Goal: Task Accomplishment & Management: Manage account settings

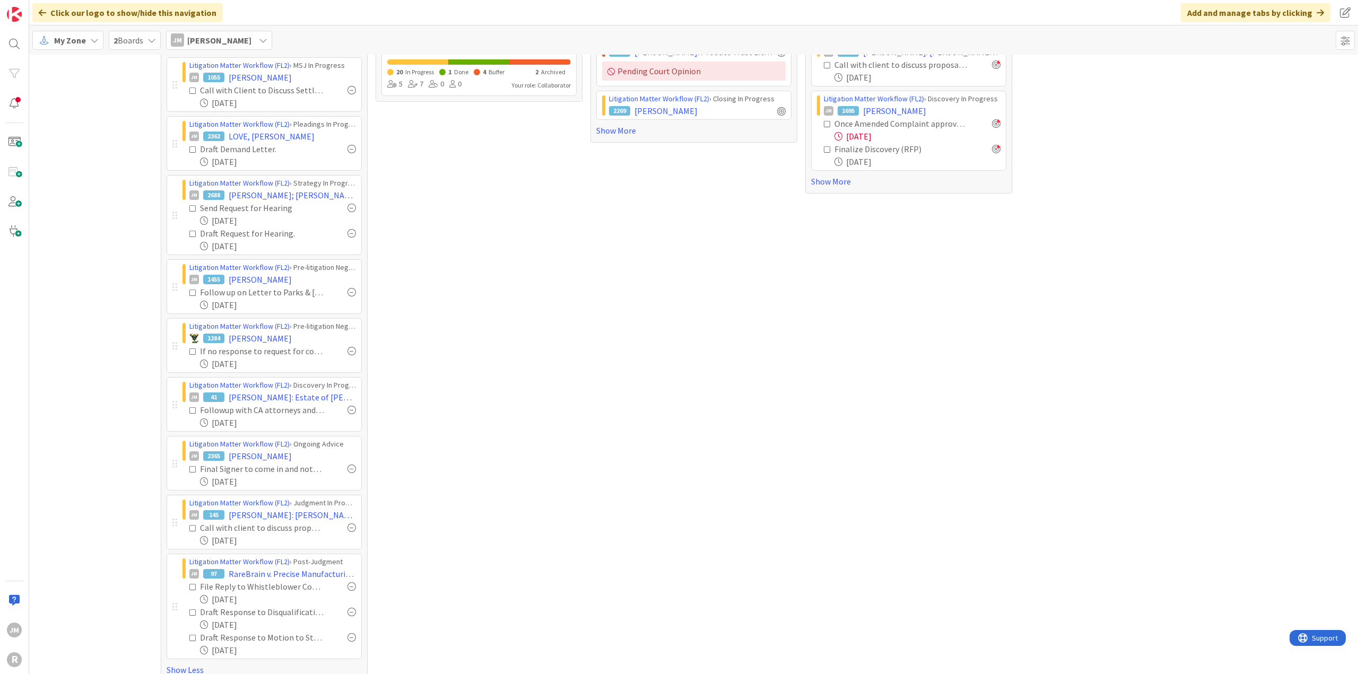
scroll to position [144, 0]
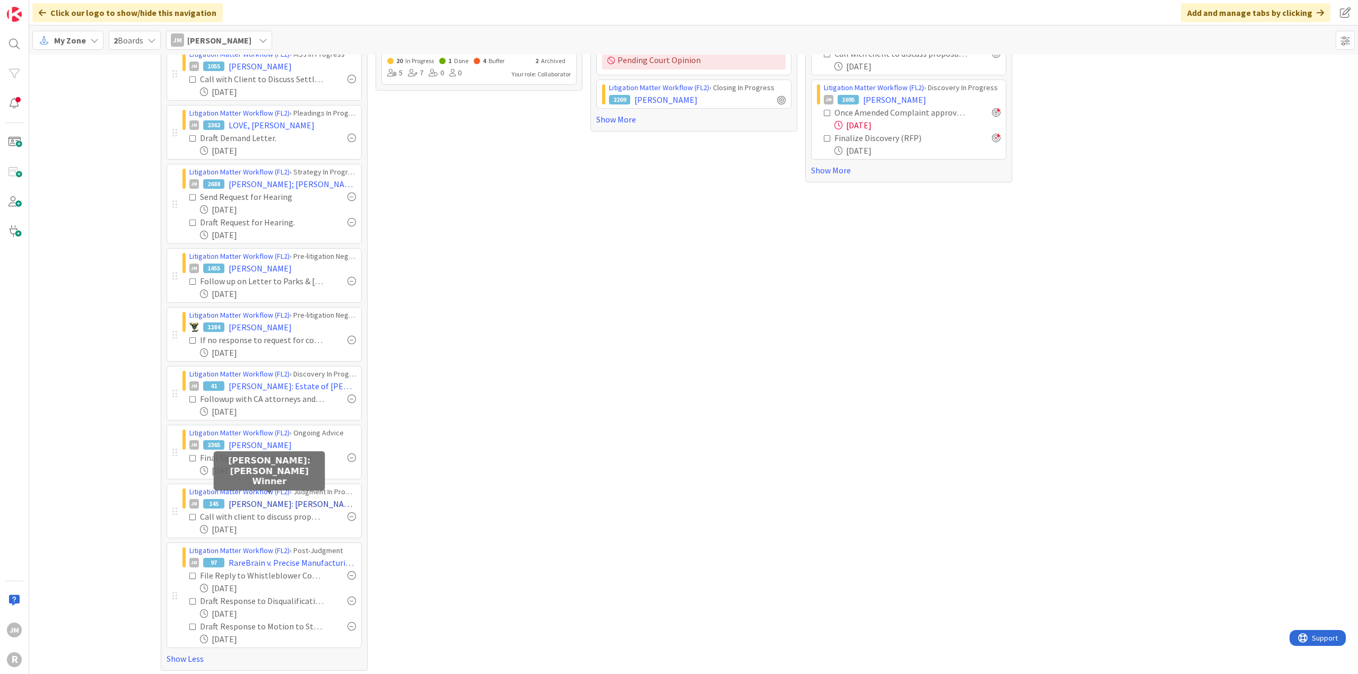
click at [257, 499] on span "[PERSON_NAME]: [PERSON_NAME] Winner" at bounding box center [292, 504] width 127 height 13
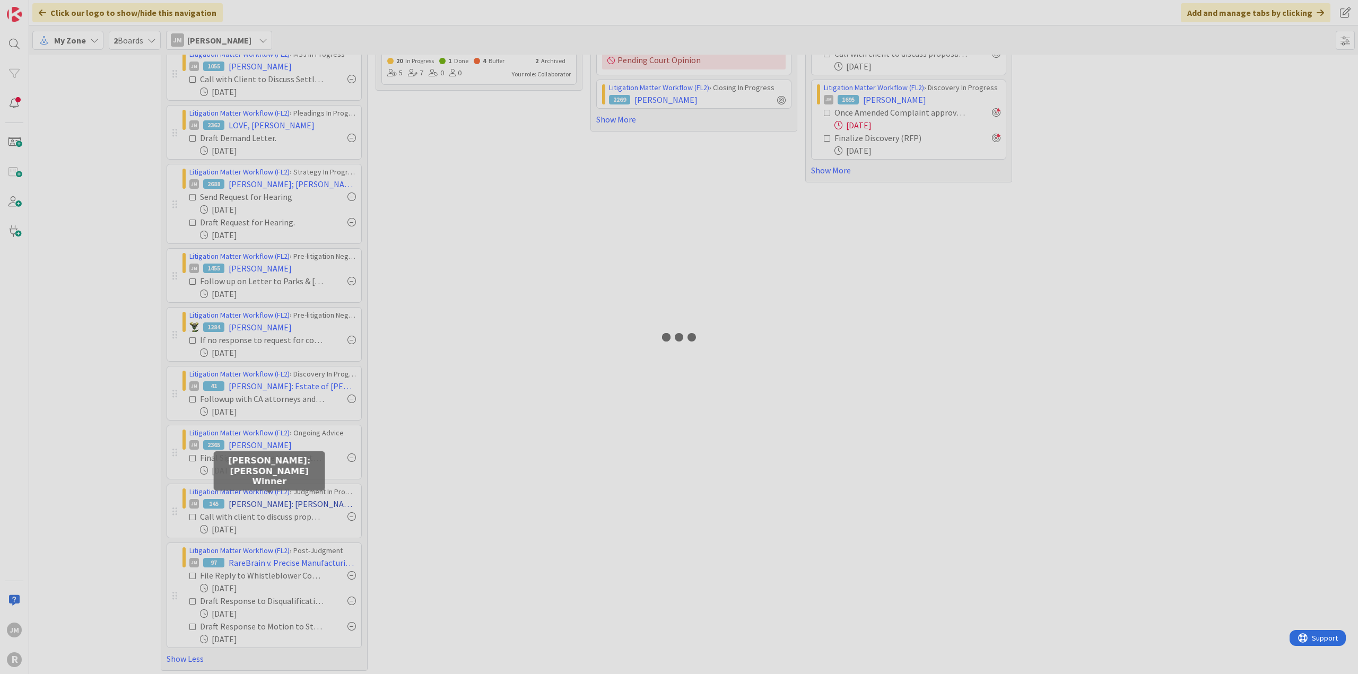
type textarea "x"
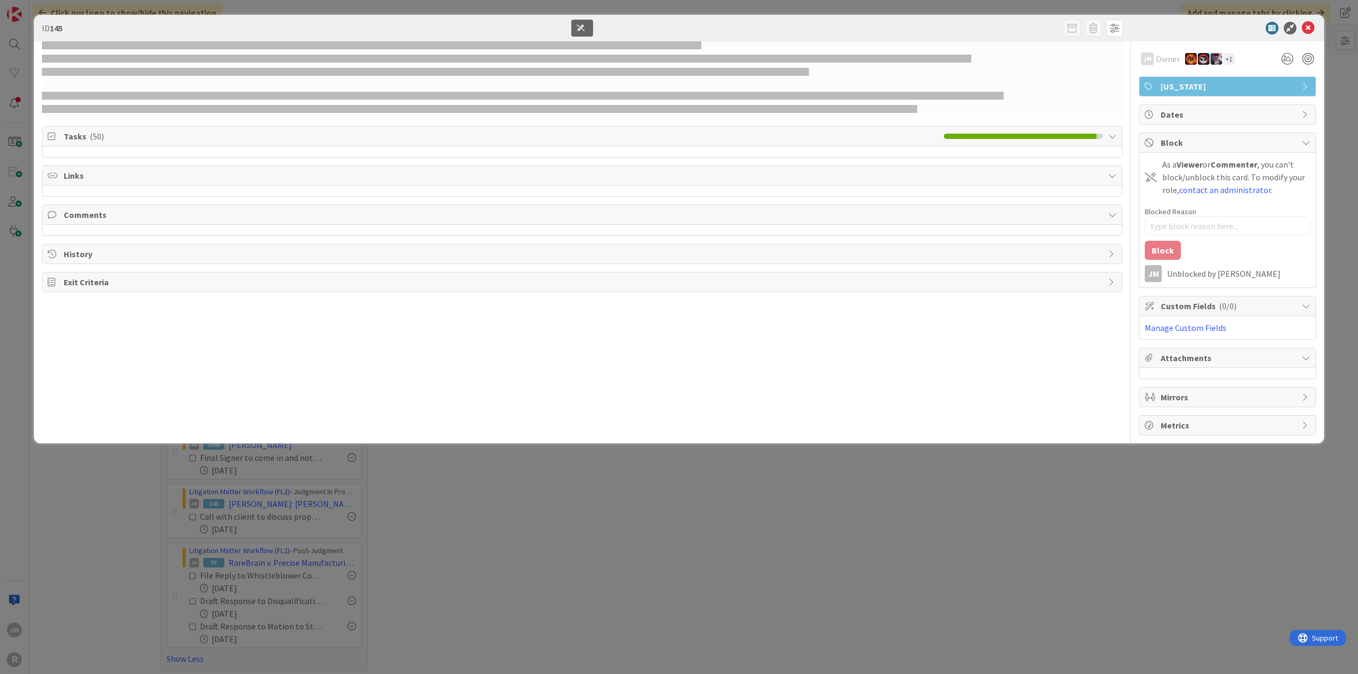
click at [605, 365] on div "JM Owner + 1 Oregon Tasks ( 50 ) Links Comments History Exit Criteria" at bounding box center [582, 238] width 1080 height 394
click at [1310, 30] on icon at bounding box center [1308, 28] width 13 height 13
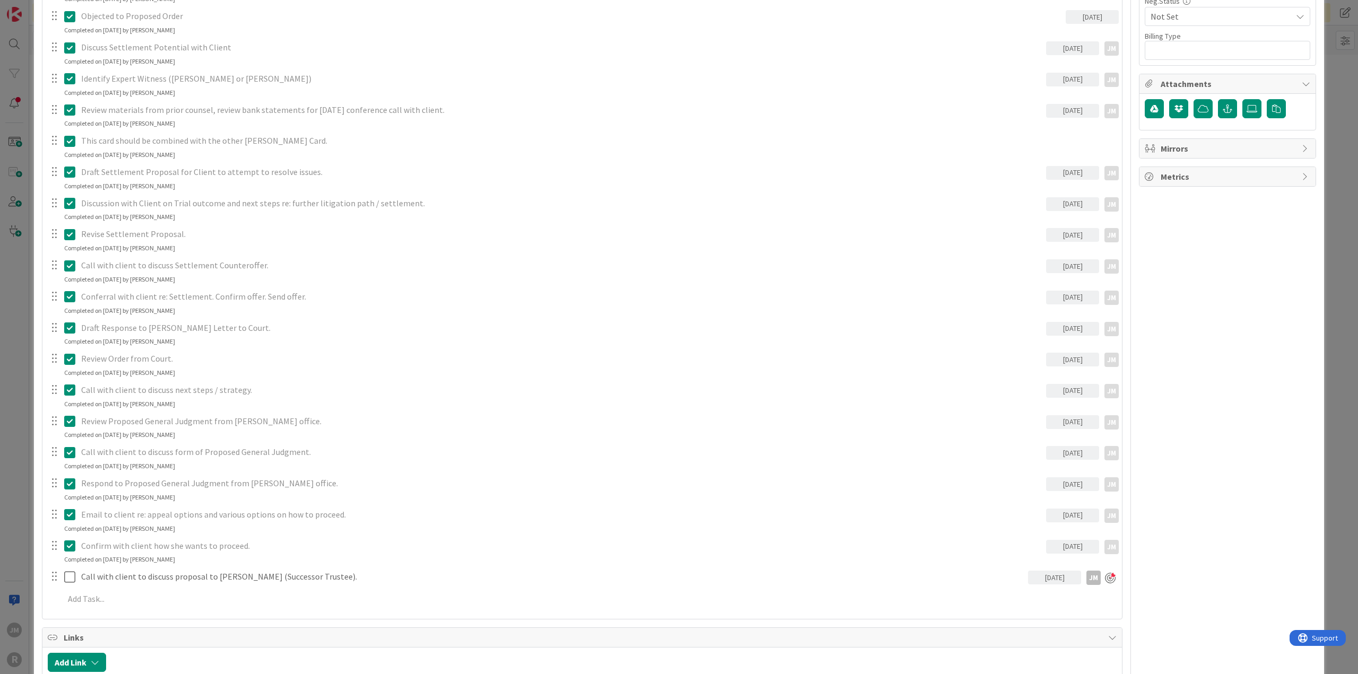
scroll to position [743, 0]
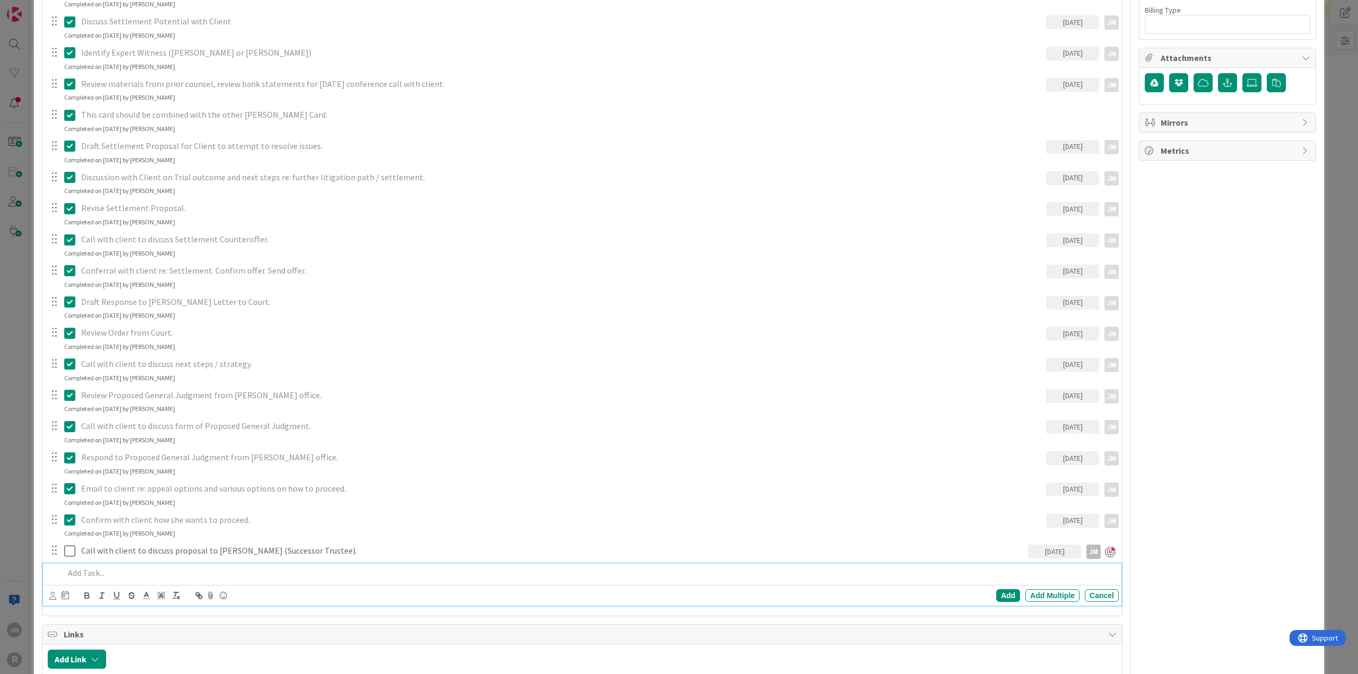
type textarea "x"
click at [130, 570] on p at bounding box center [589, 573] width 1050 height 12
click at [43, 597] on div "Add Add Multiple Cancel" at bounding box center [582, 595] width 1078 height 21
click at [47, 595] on div "Add Add Multiple Cancel" at bounding box center [582, 595] width 1078 height 21
click at [51, 596] on icon at bounding box center [52, 596] width 7 height 8
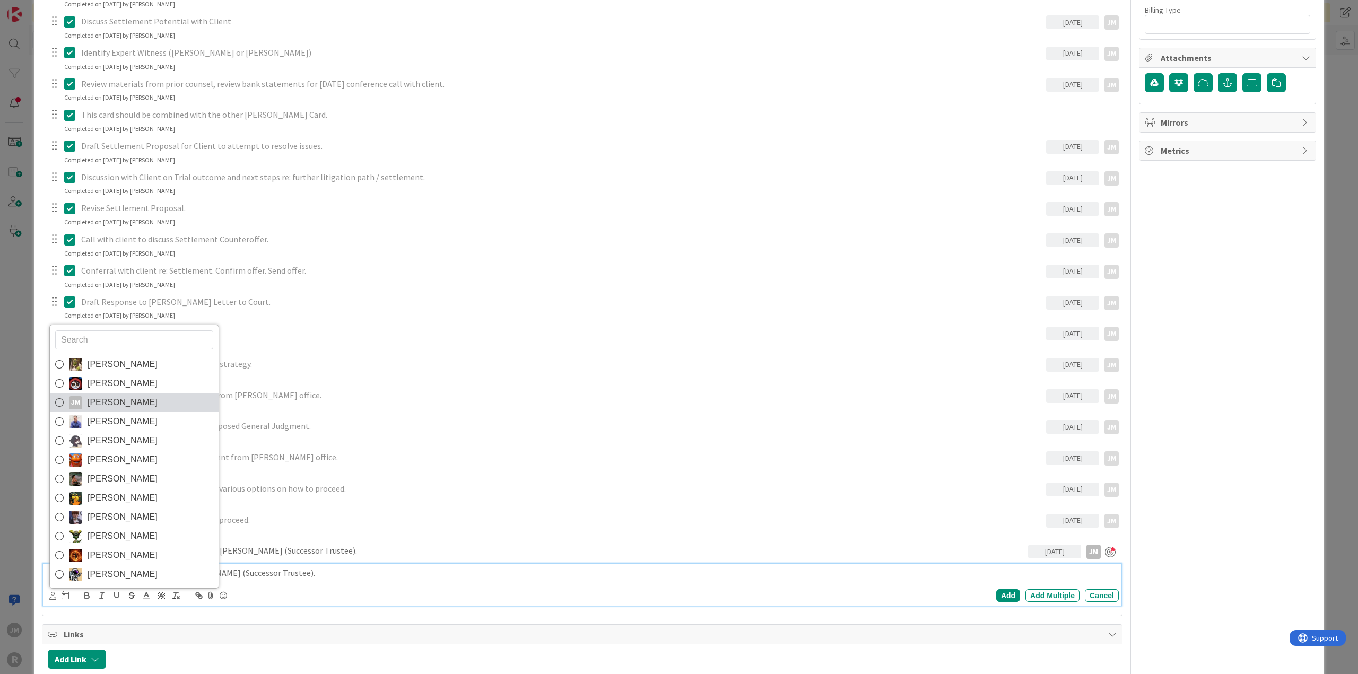
click at [56, 396] on icon at bounding box center [59, 403] width 8 height 16
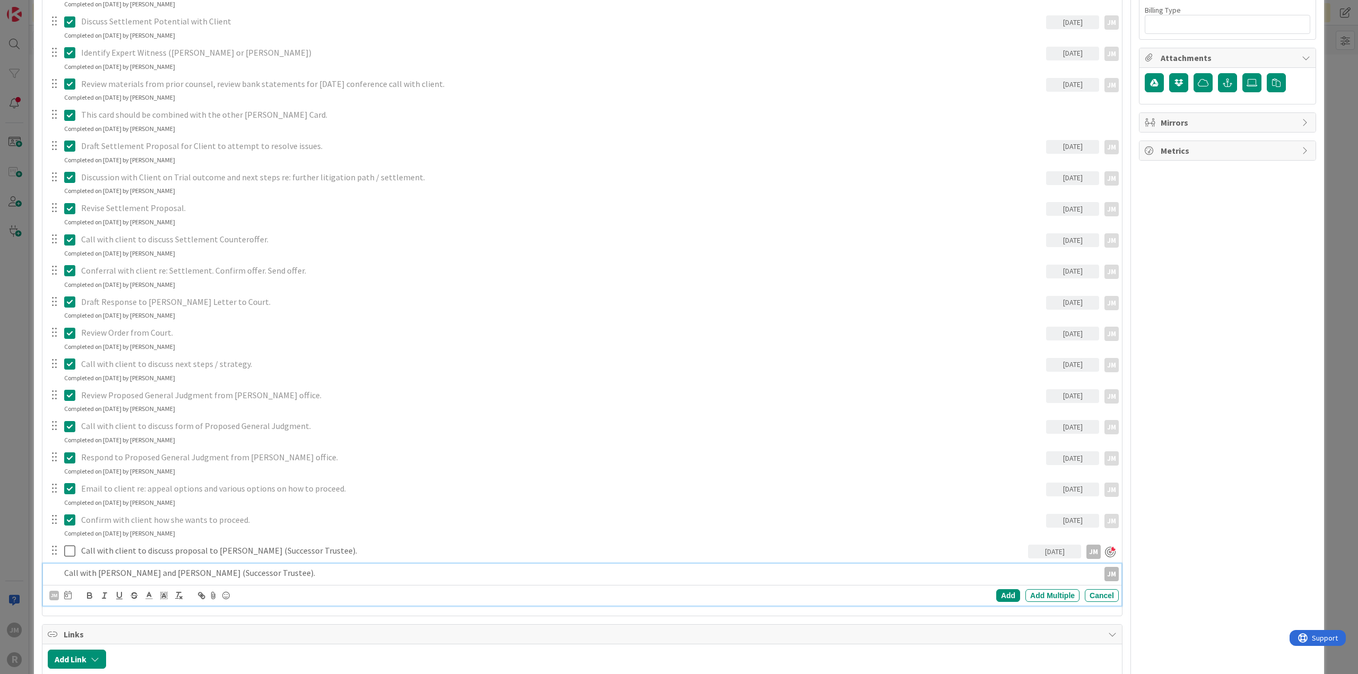
click at [66, 598] on icon at bounding box center [67, 595] width 7 height 8
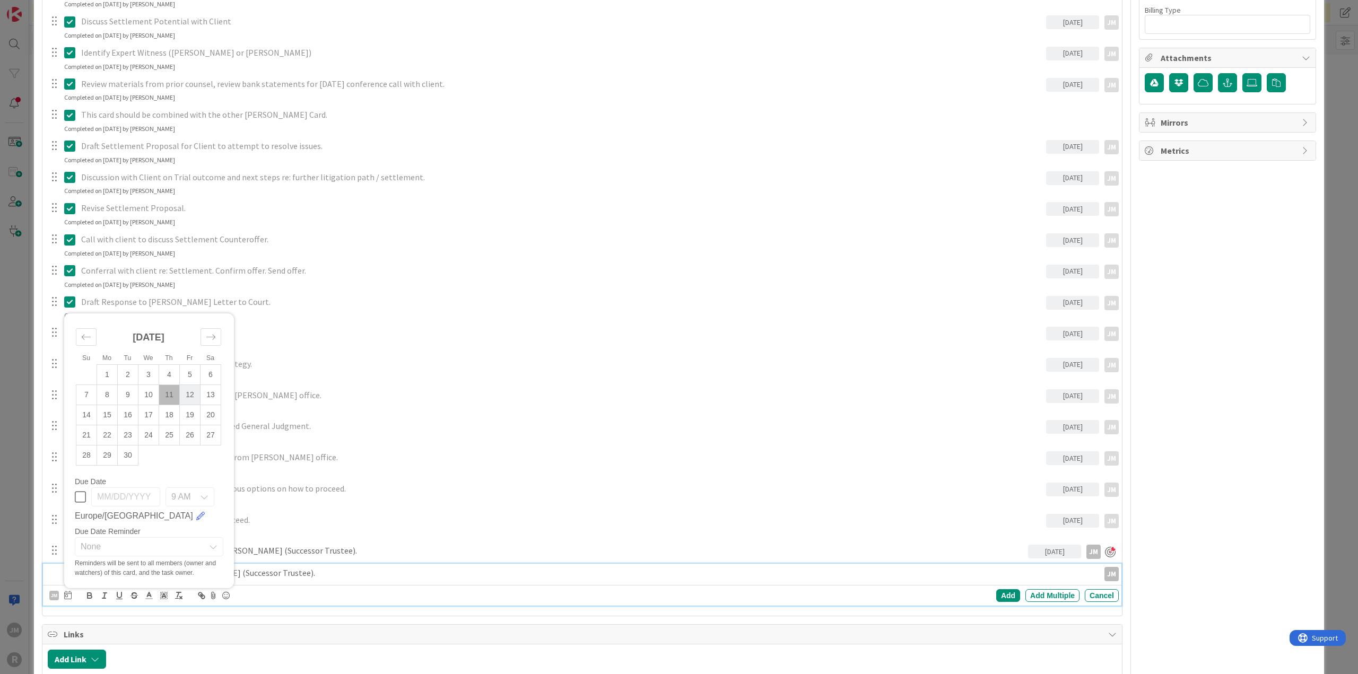
click at [189, 395] on td "12" at bounding box center [190, 395] width 21 height 20
click at [996, 594] on div "Add" at bounding box center [1008, 595] width 24 height 13
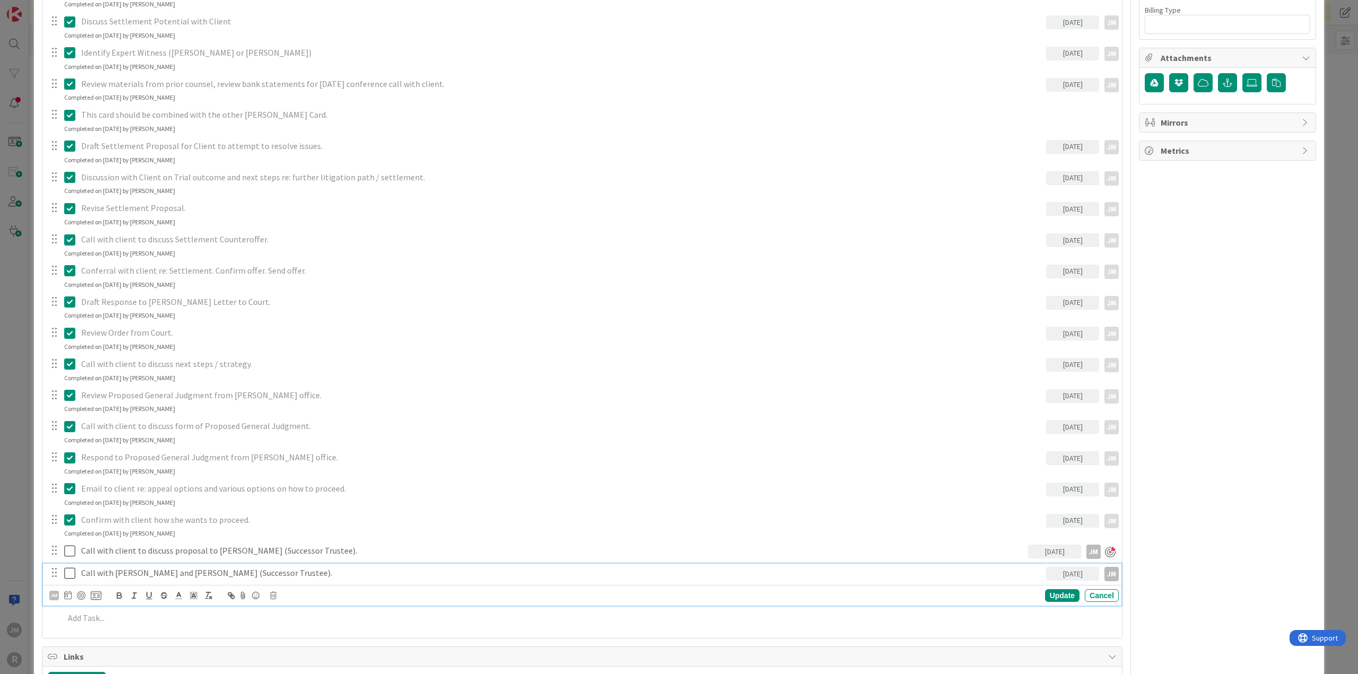
click at [278, 573] on p "Call with [PERSON_NAME] and [PERSON_NAME] (Successor Trustee)." at bounding box center [561, 573] width 961 height 12
click at [79, 592] on div at bounding box center [81, 595] width 8 height 8
click at [19, 538] on div "ID 145 Litigation Matter Workflow (FL2) Judgment In Progress Title 24 / 128 [PE…" at bounding box center [679, 337] width 1358 height 674
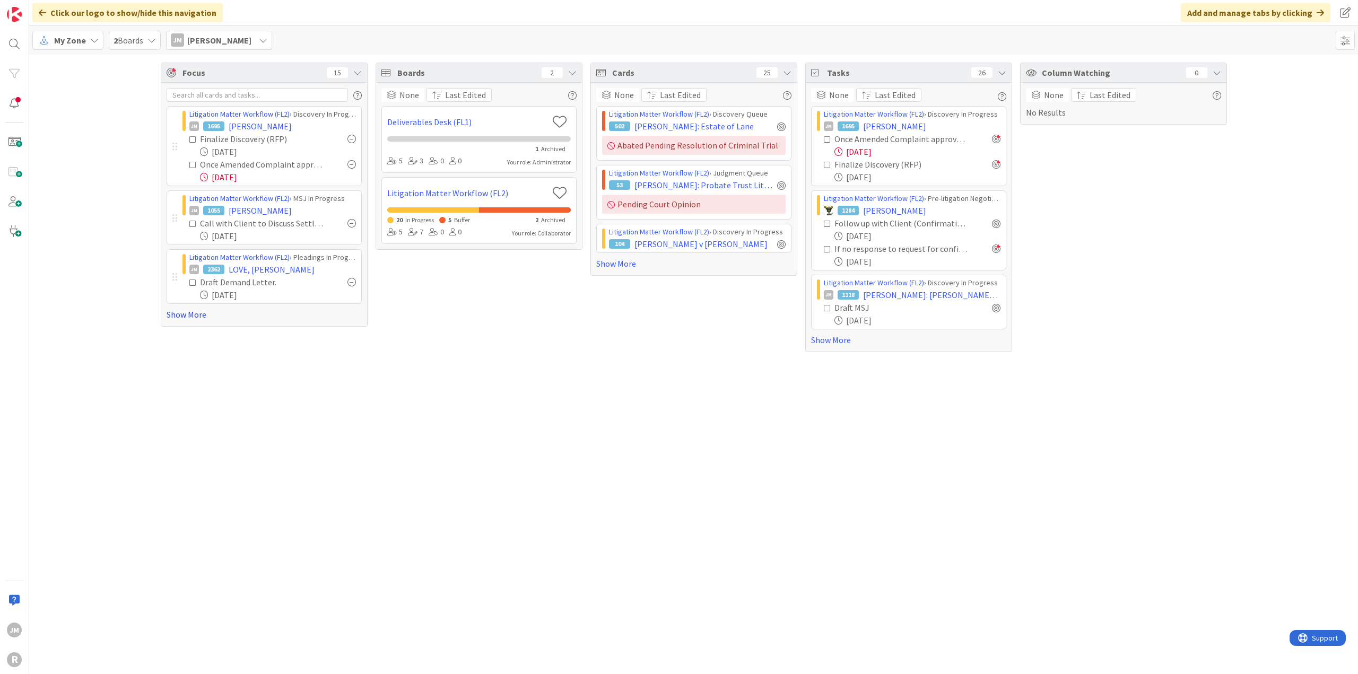
click at [182, 315] on link "Show More" at bounding box center [264, 314] width 195 height 13
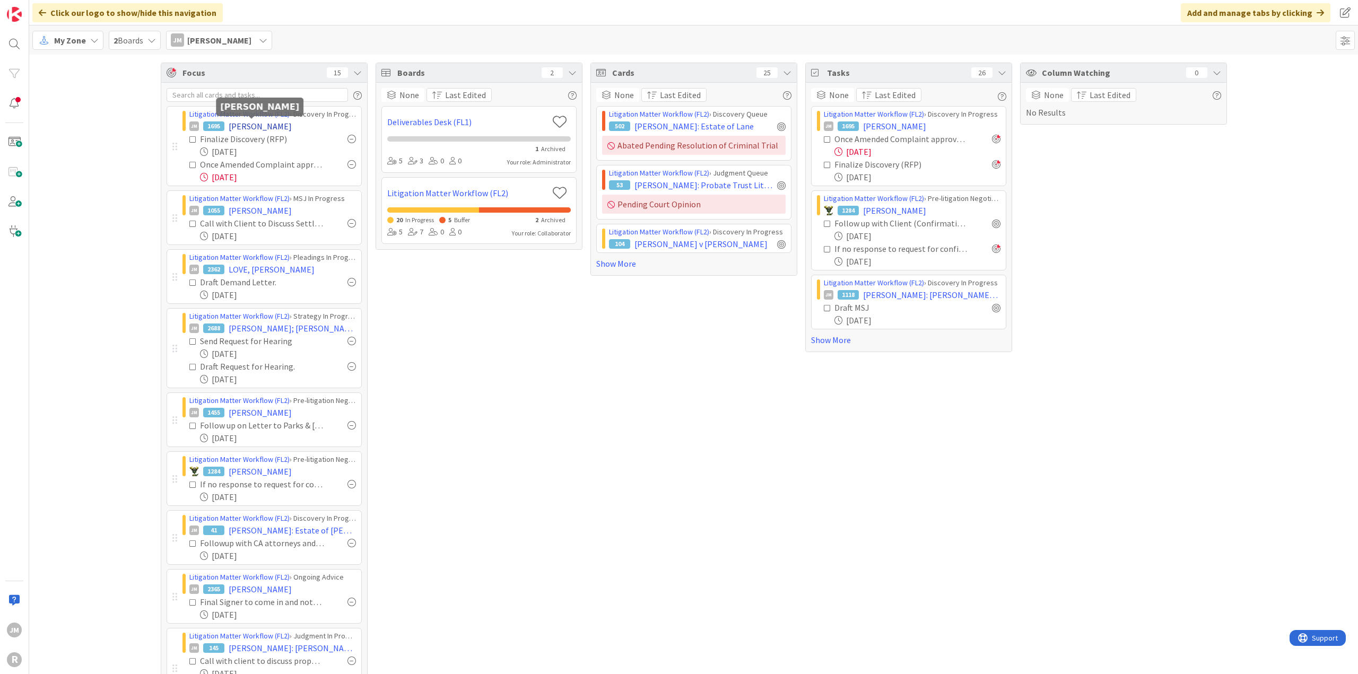
click at [263, 124] on span "[PERSON_NAME]" at bounding box center [260, 126] width 63 height 13
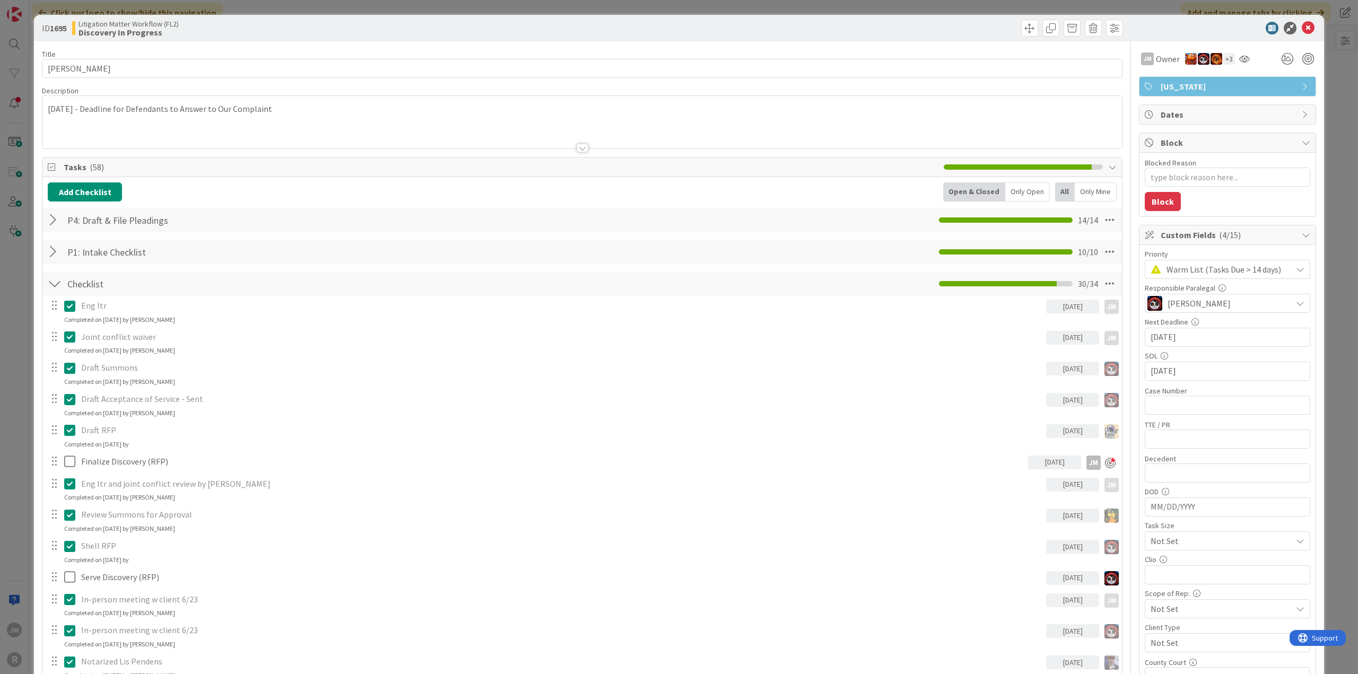
type textarea "x"
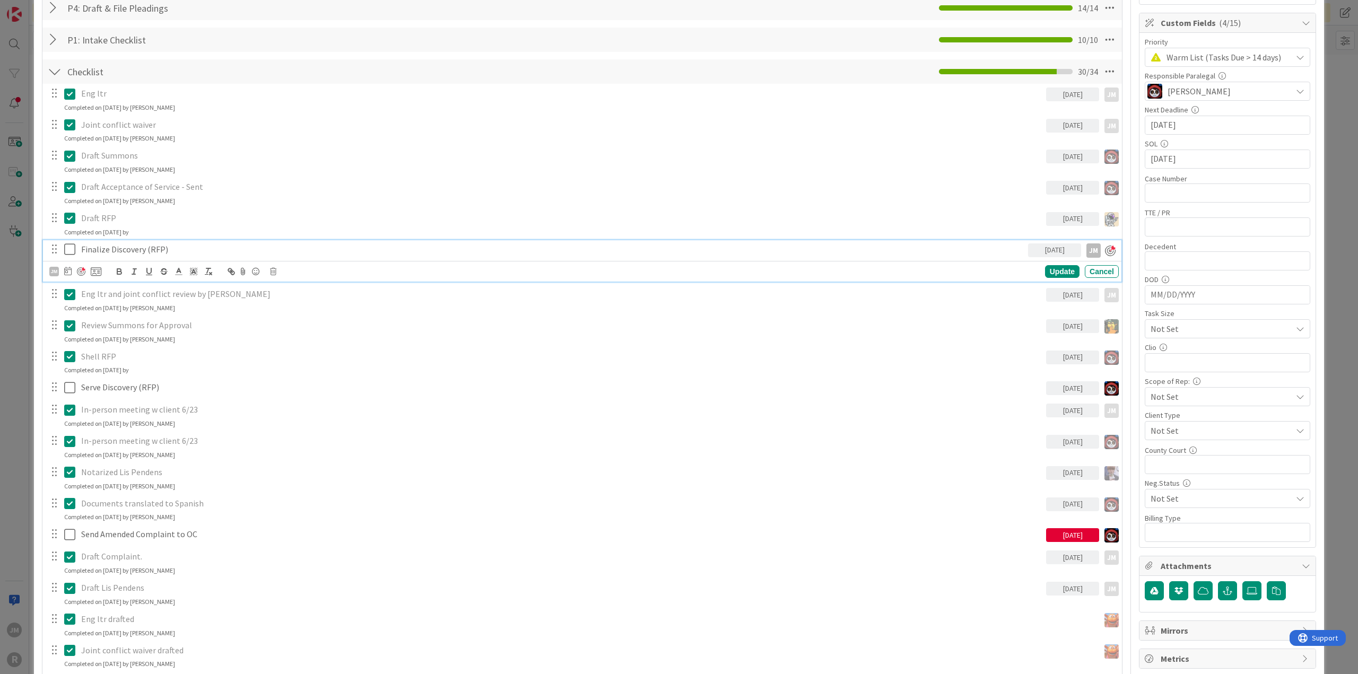
click at [193, 251] on p "Finalize Discovery (RFP)" at bounding box center [552, 249] width 943 height 12
click at [67, 271] on icon at bounding box center [67, 271] width 7 height 8
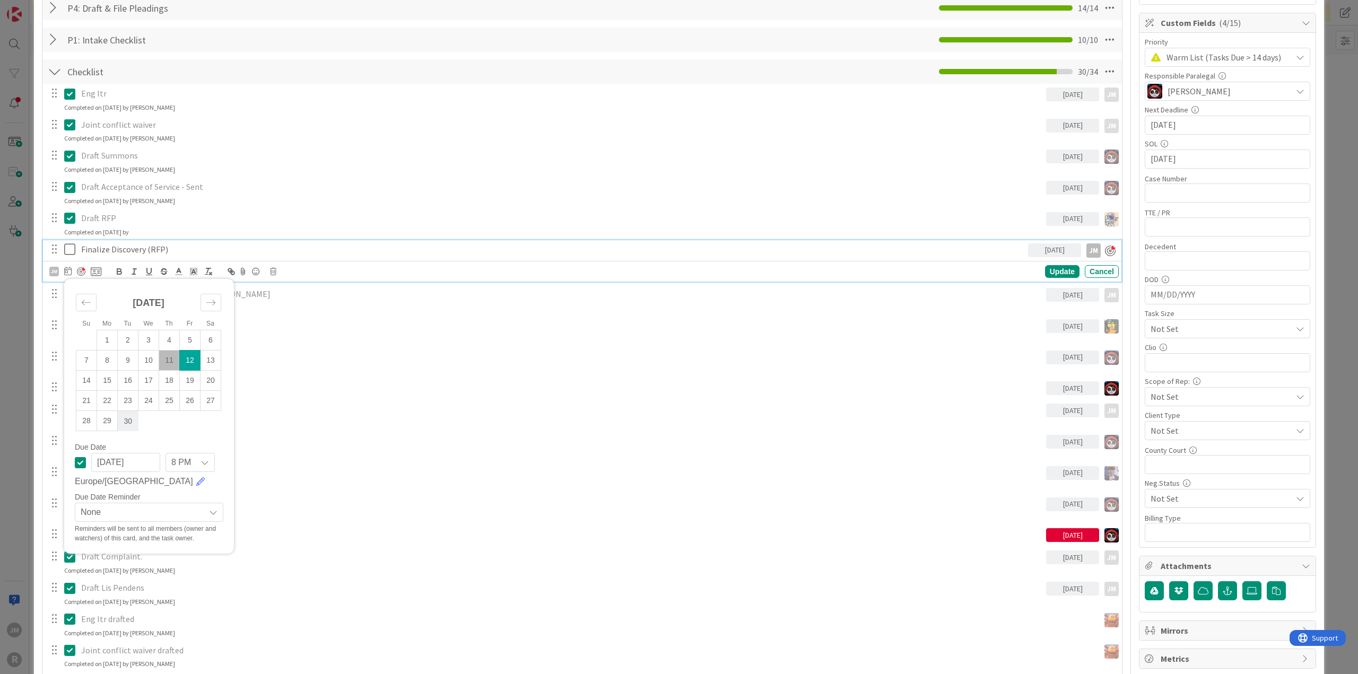
click at [126, 419] on td "30" at bounding box center [128, 421] width 21 height 20
type input "[DATE]"
type textarea "x"
click at [185, 402] on td "26" at bounding box center [187, 401] width 21 height 20
type input "[DATE]"
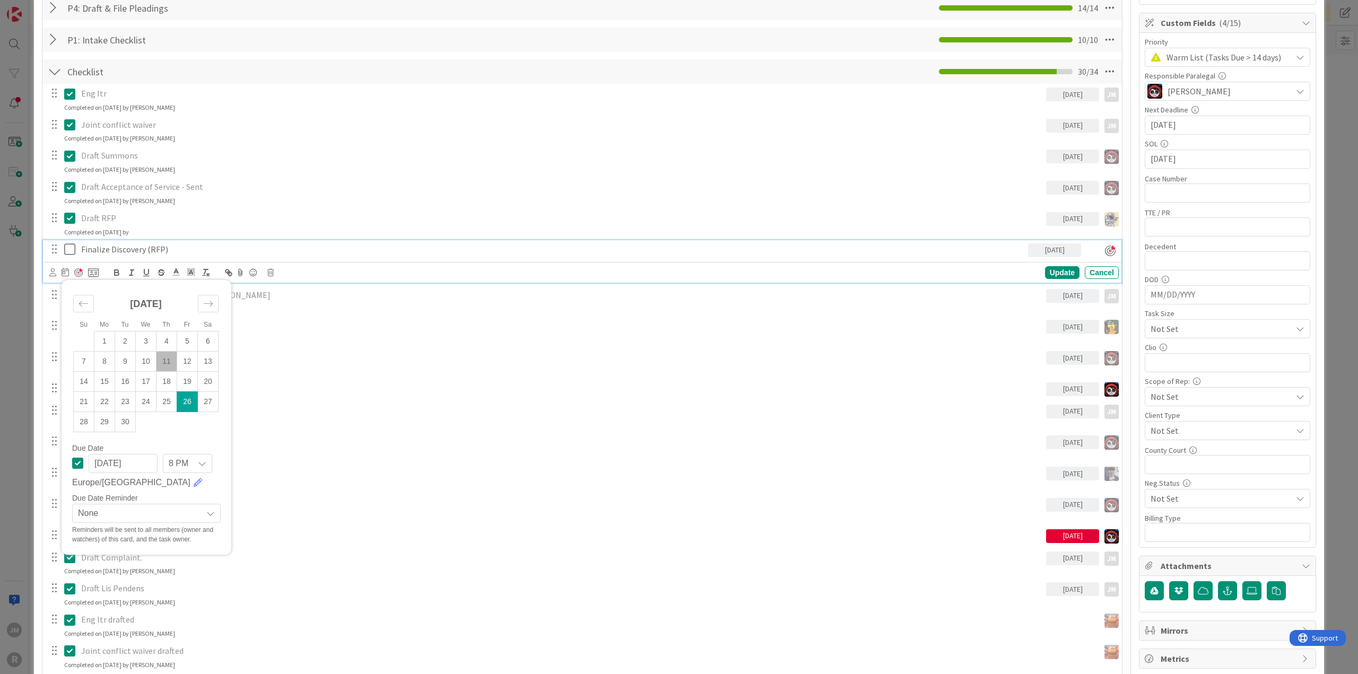
click at [21, 340] on div "ID 1695 Litigation Matter Workflow (FL2) Discovery In Progress Title 14 / 128 […" at bounding box center [679, 337] width 1358 height 674
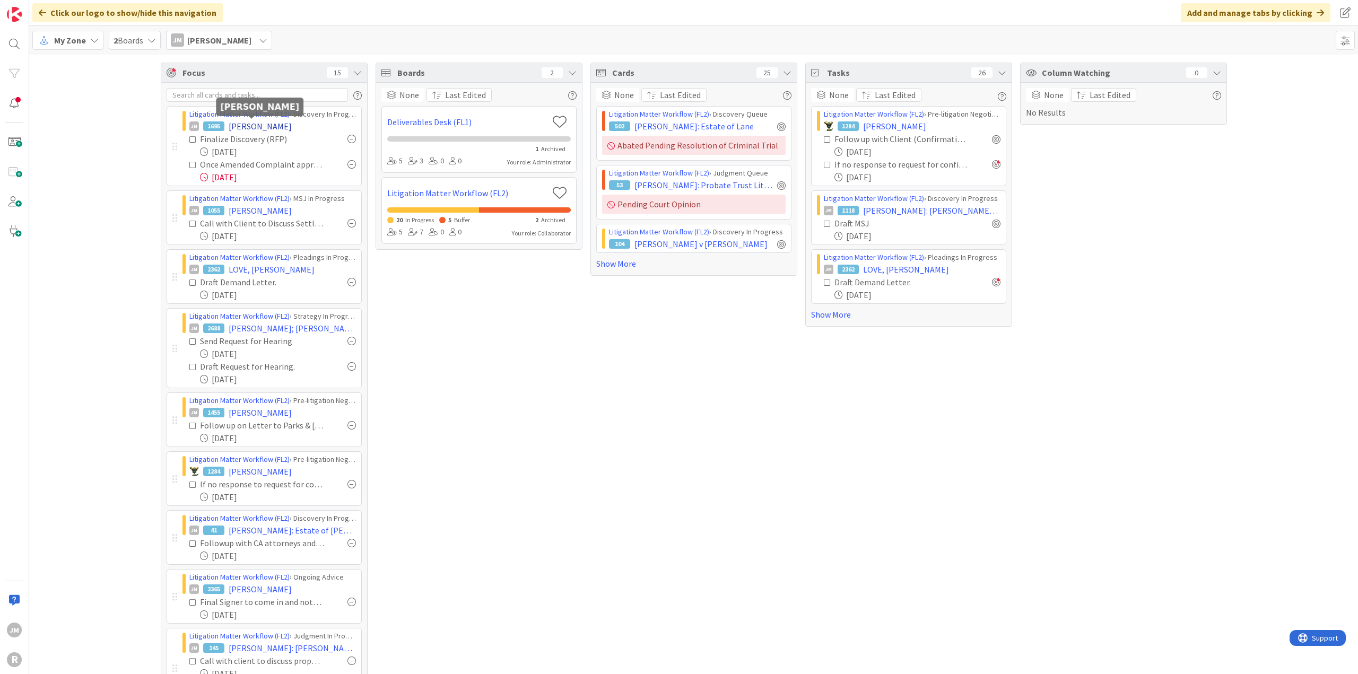
click at [262, 131] on span "[PERSON_NAME]" at bounding box center [260, 126] width 63 height 13
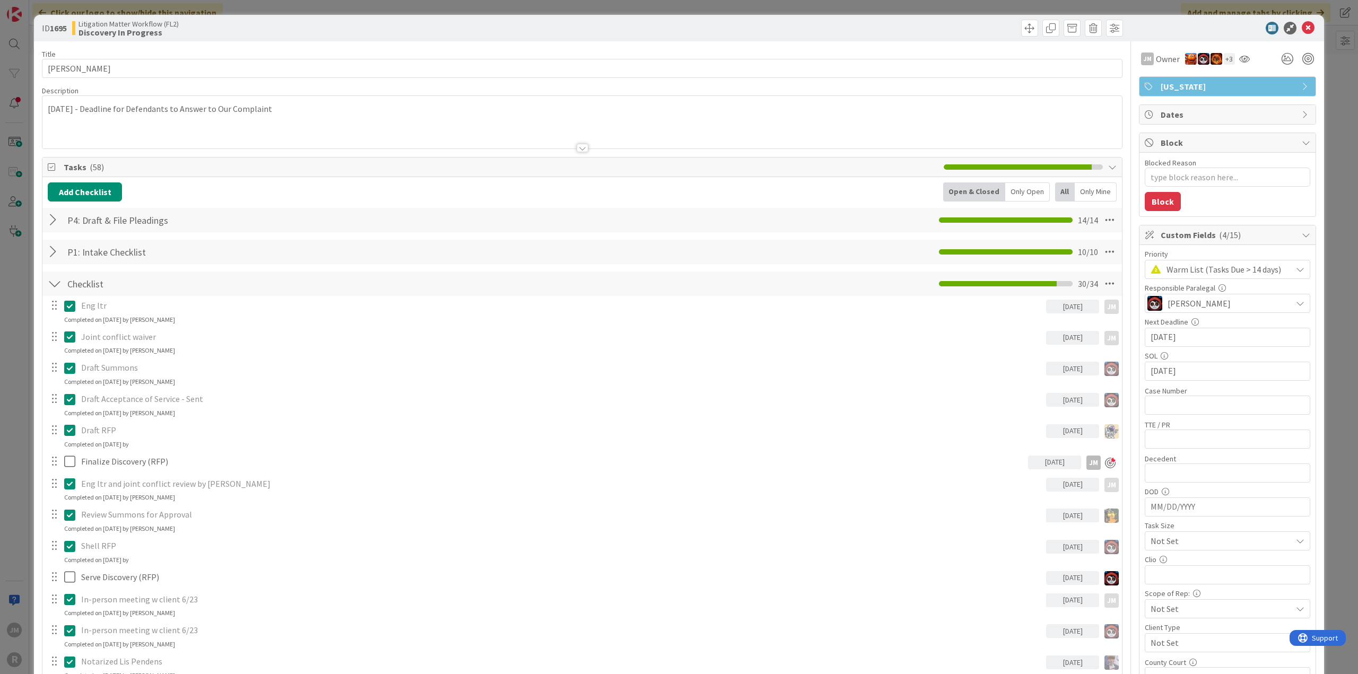
type textarea "x"
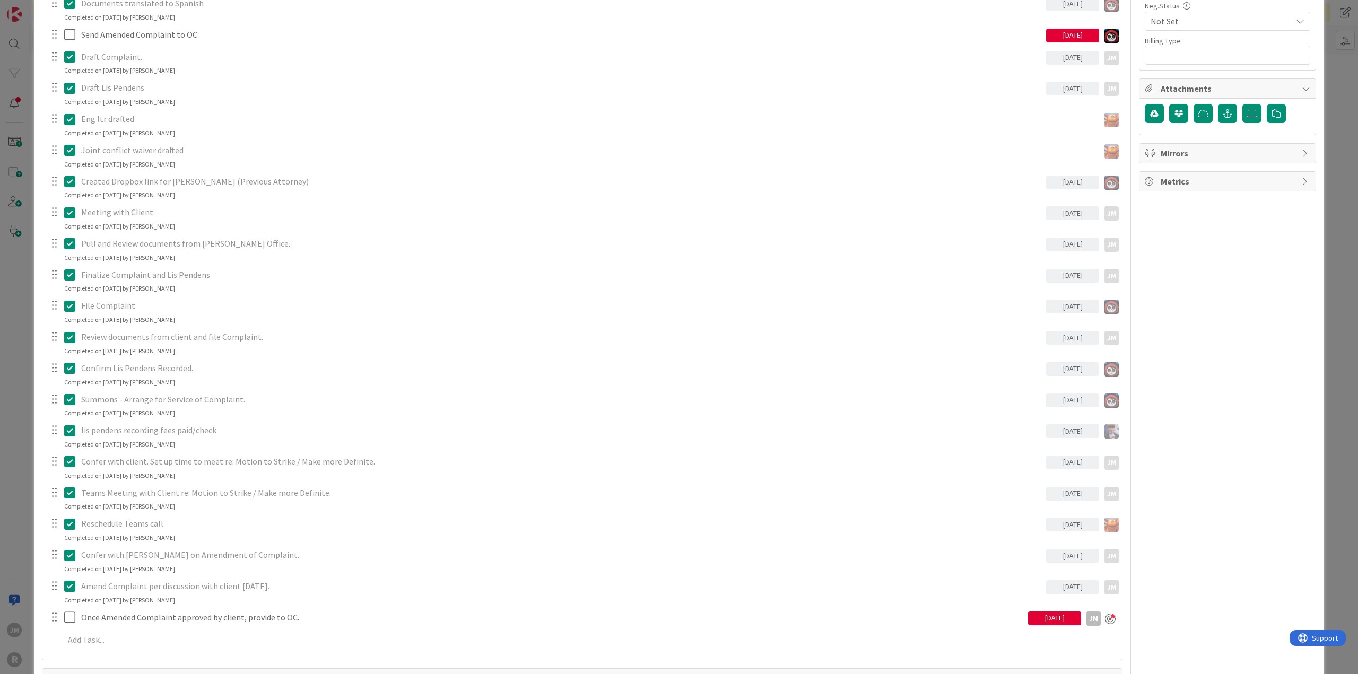
scroll to position [796, 0]
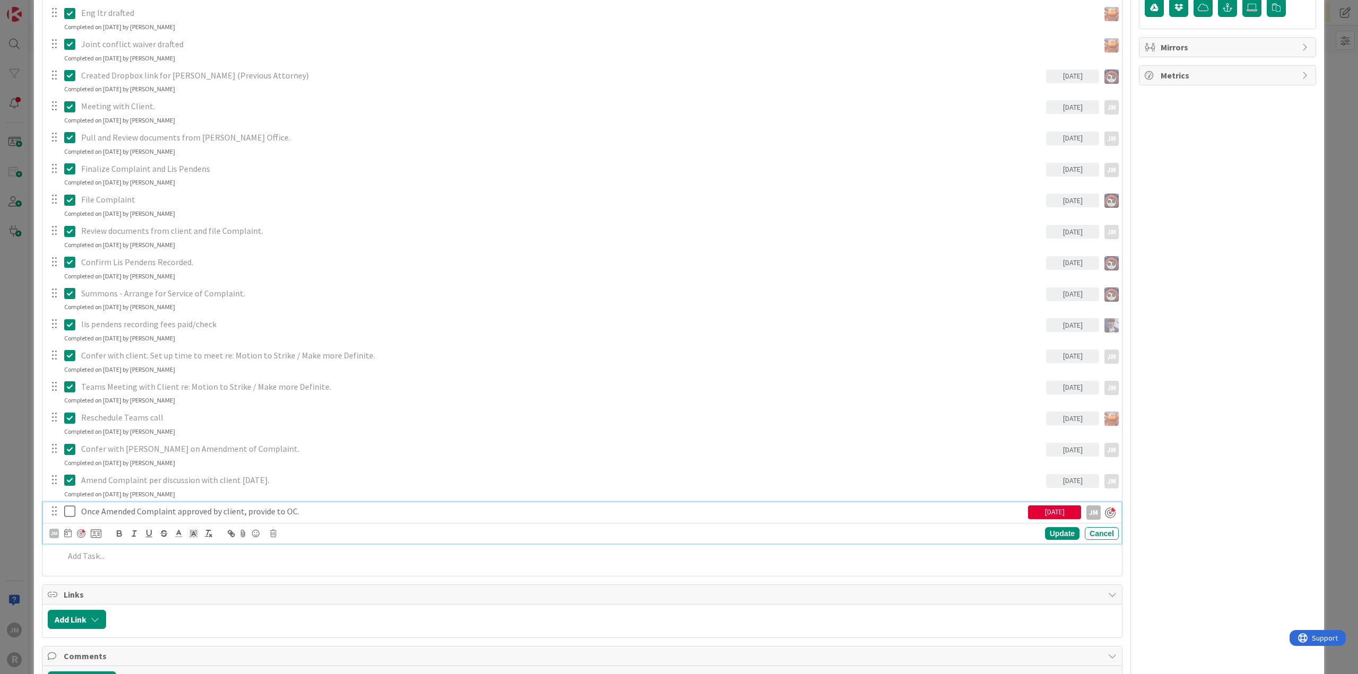
click at [285, 513] on p "Once Amended Complaint approved by client, provide to OC." at bounding box center [552, 512] width 943 height 12
click at [64, 530] on icon at bounding box center [67, 533] width 7 height 8
click at [190, 624] on td "12" at bounding box center [190, 623] width 21 height 20
type input "[DATE]"
click at [1053, 531] on div "Update" at bounding box center [1062, 534] width 34 height 13
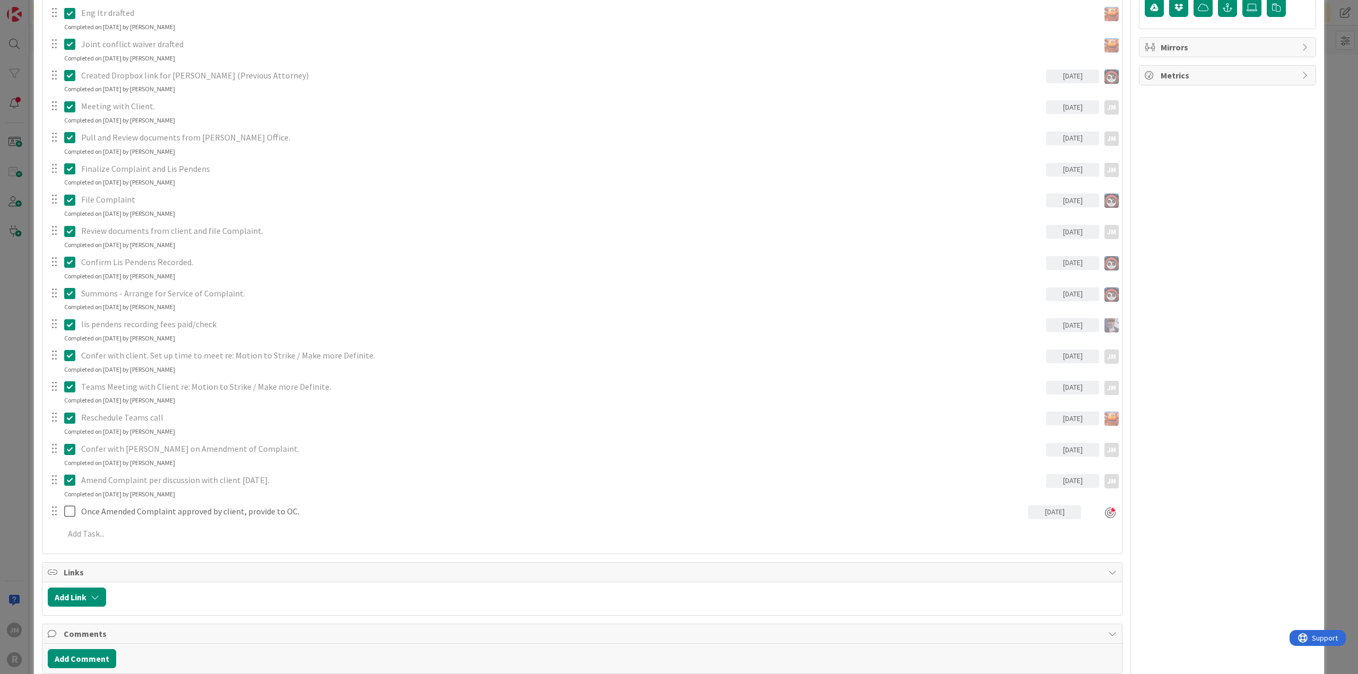
click at [21, 418] on div "ID 1695 Litigation Matter Workflow (FL2) Discovery In Progress Title 14 / 128 […" at bounding box center [679, 337] width 1358 height 674
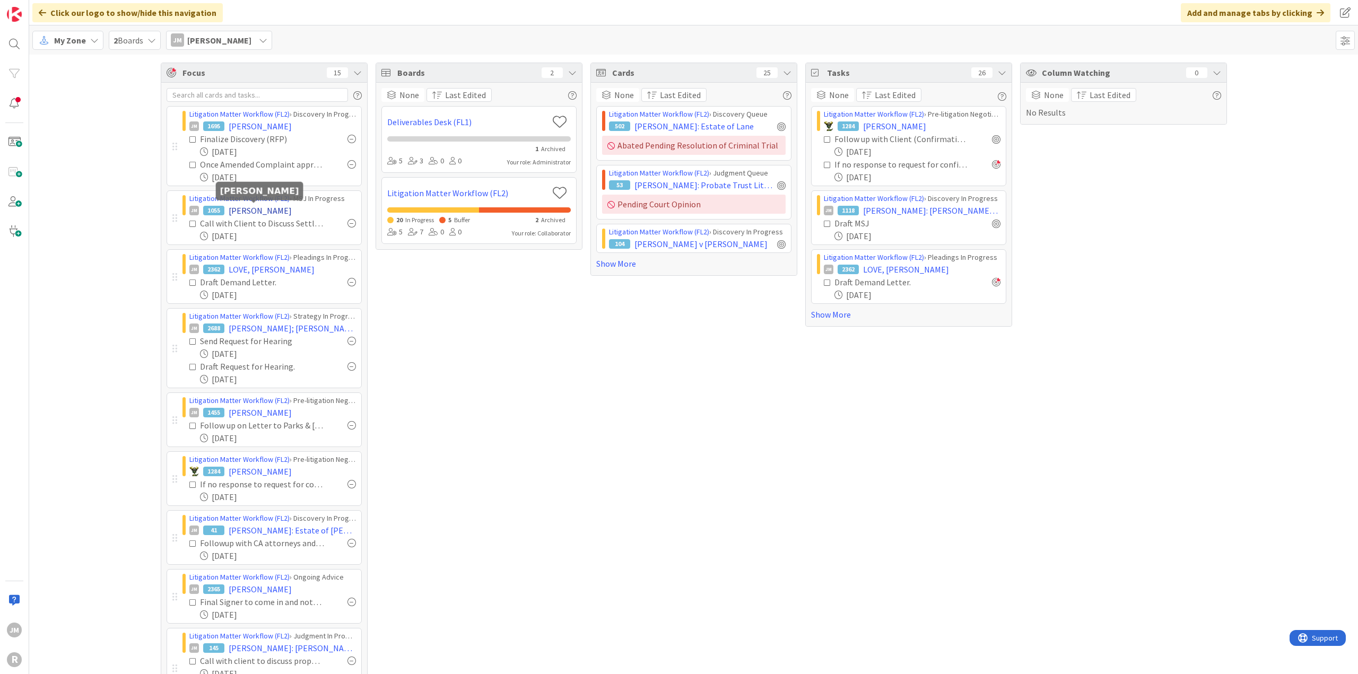
click at [252, 211] on span "[PERSON_NAME]" at bounding box center [260, 210] width 63 height 13
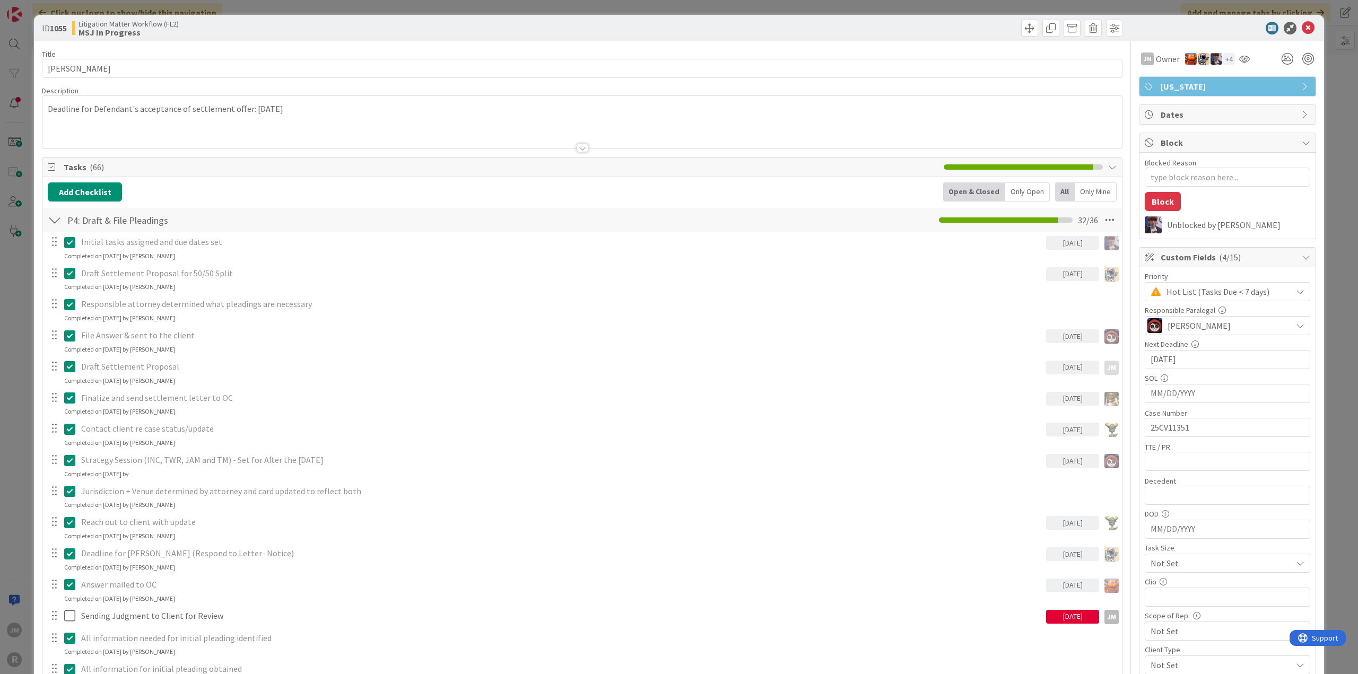
type textarea "x"
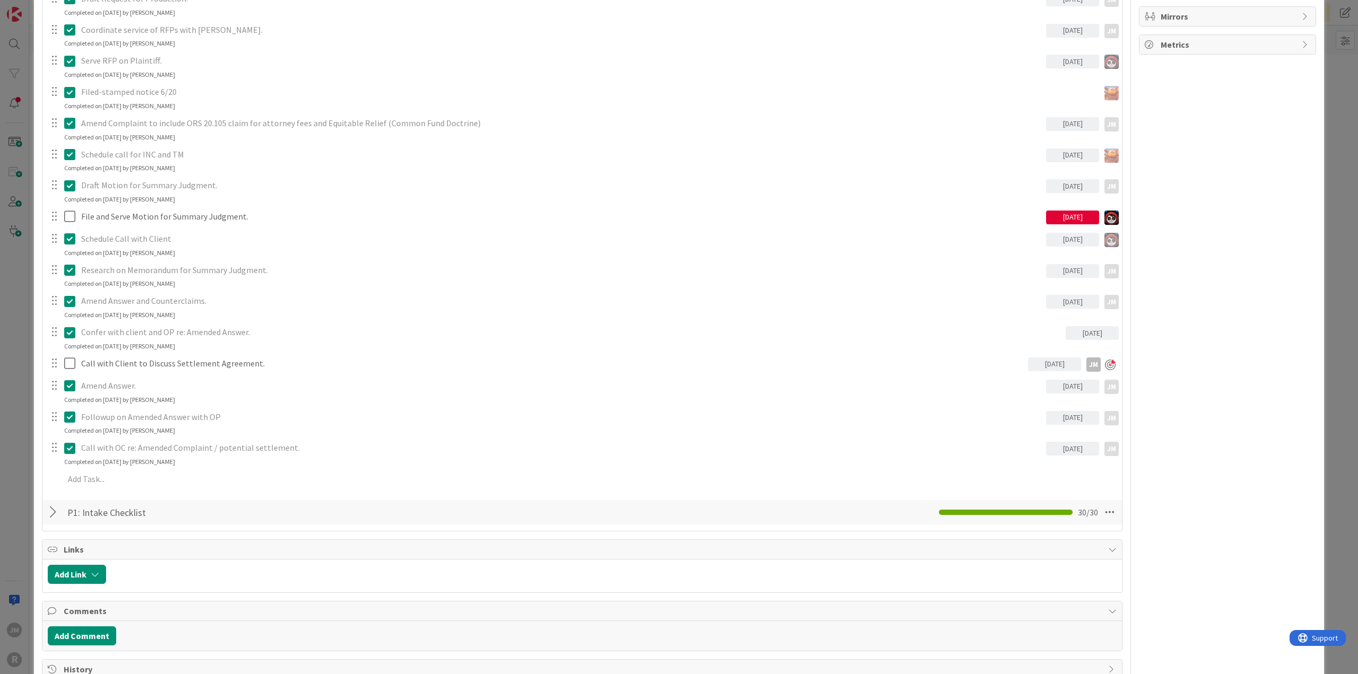
scroll to position [901, 0]
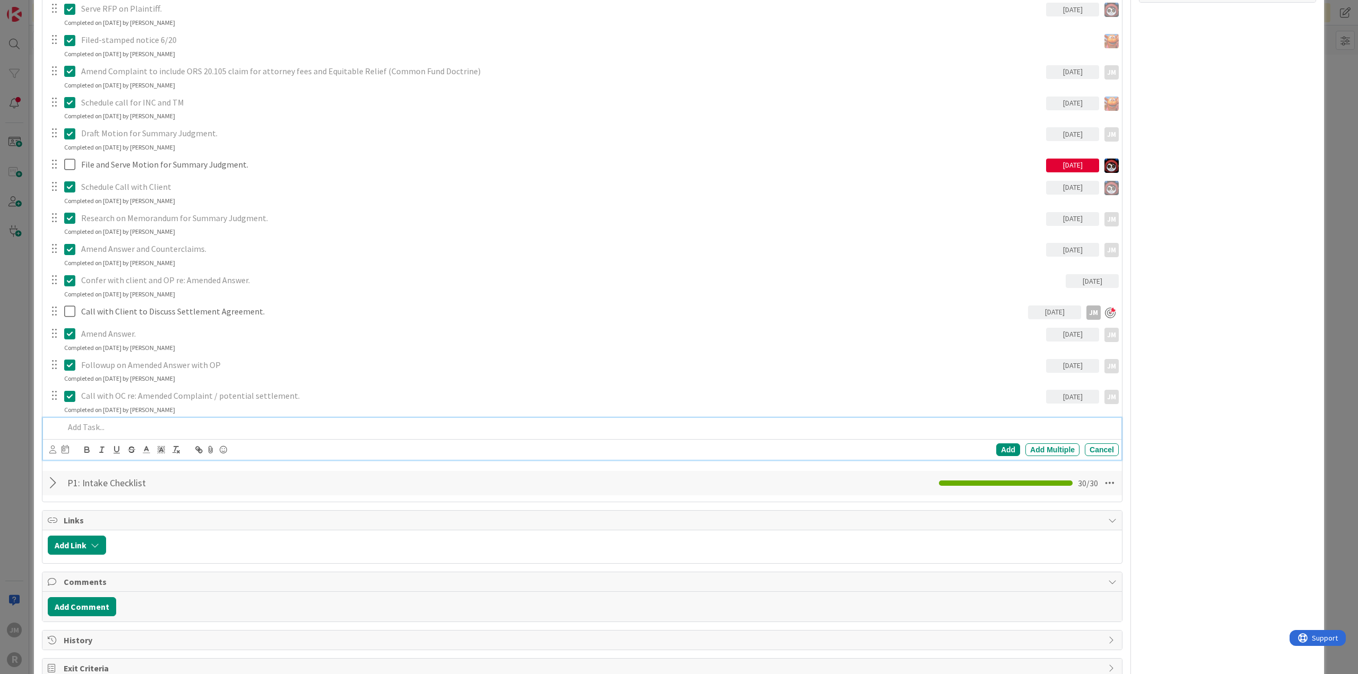
click at [141, 422] on p at bounding box center [589, 427] width 1050 height 12
click at [53, 447] on icon at bounding box center [52, 450] width 7 height 8
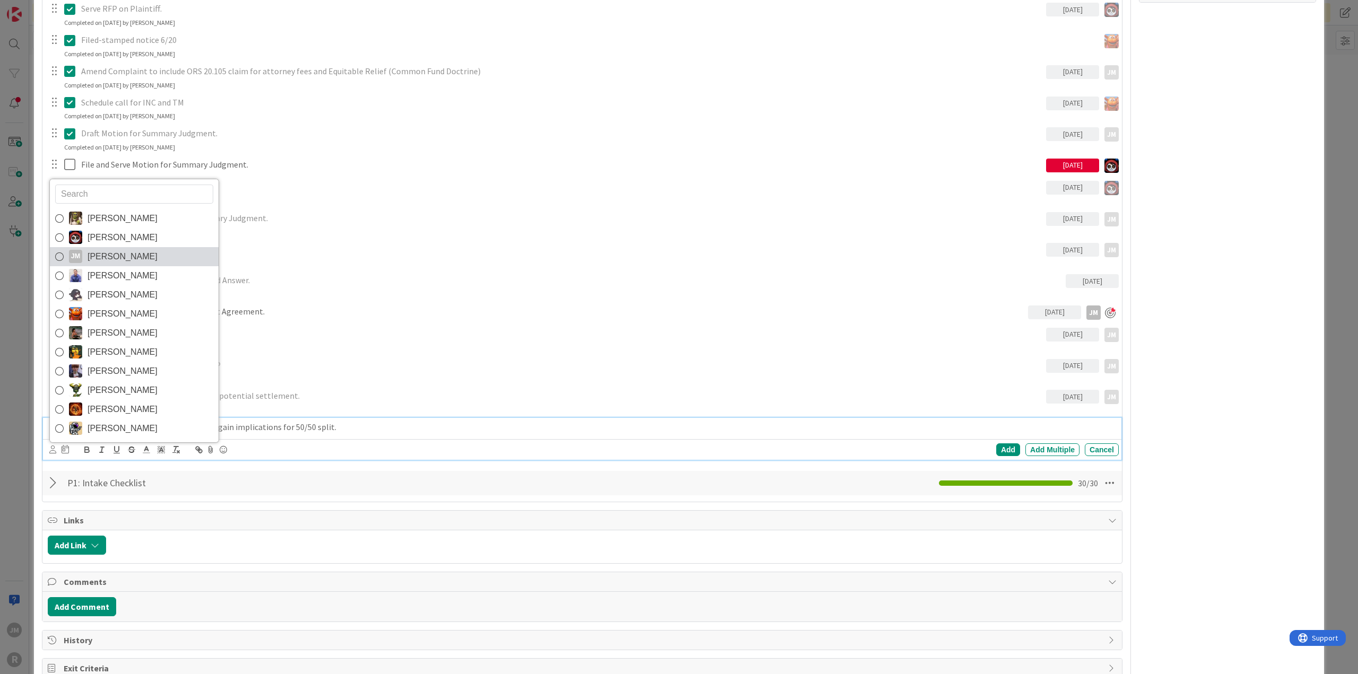
click at [94, 251] on span "[PERSON_NAME]" at bounding box center [123, 257] width 70 height 16
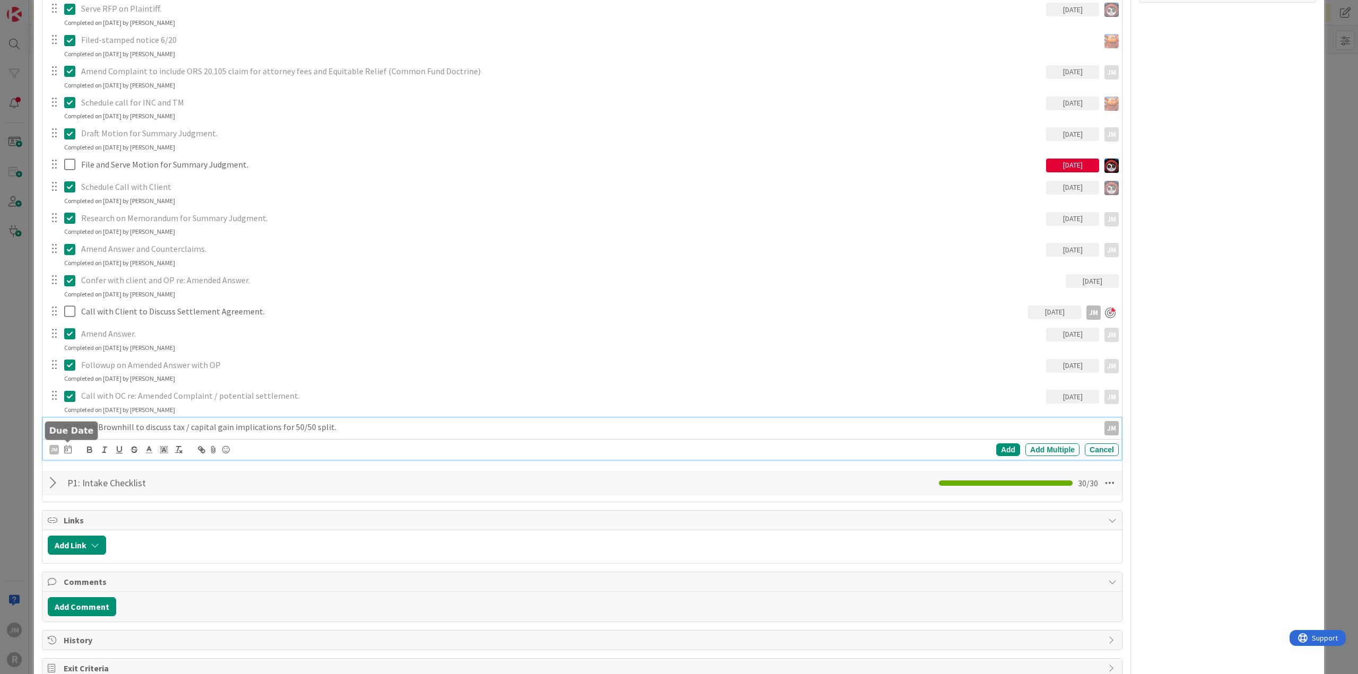
click at [67, 448] on icon at bounding box center [67, 449] width 7 height 8
click at [170, 537] on td "11" at bounding box center [169, 538] width 21 height 20
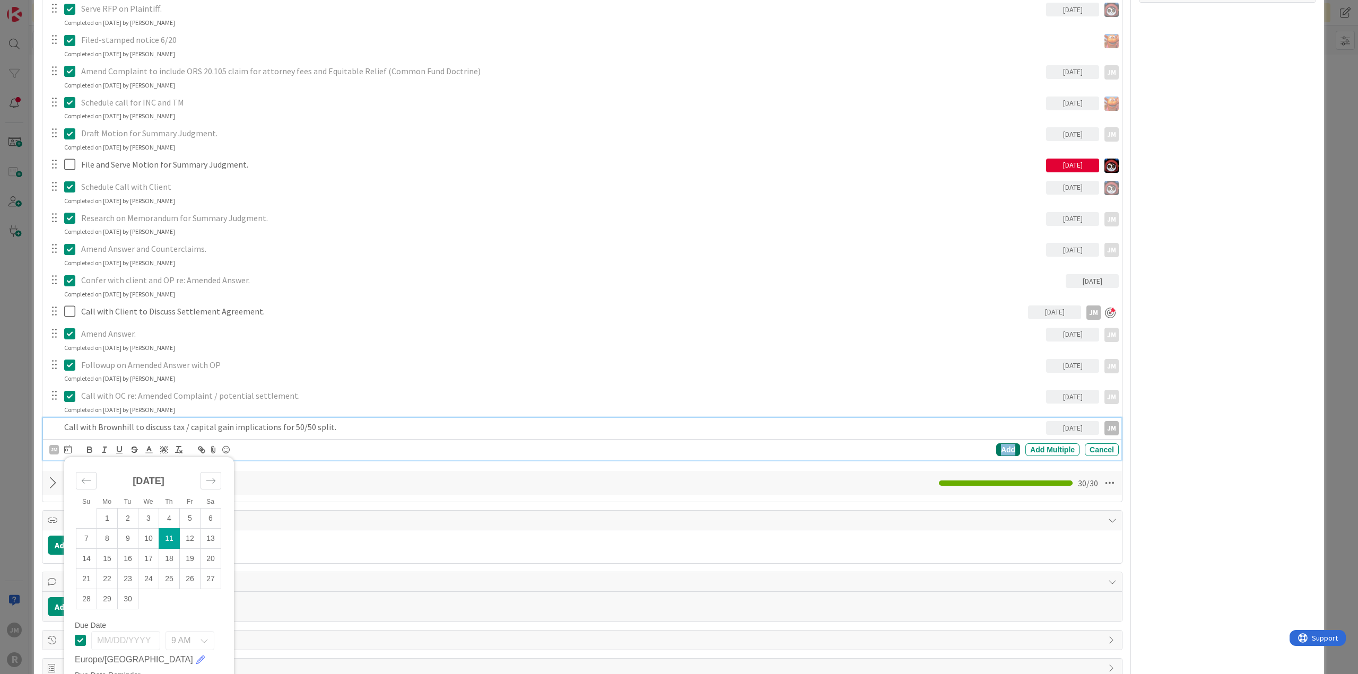
click at [997, 450] on div "Add" at bounding box center [1008, 449] width 24 height 13
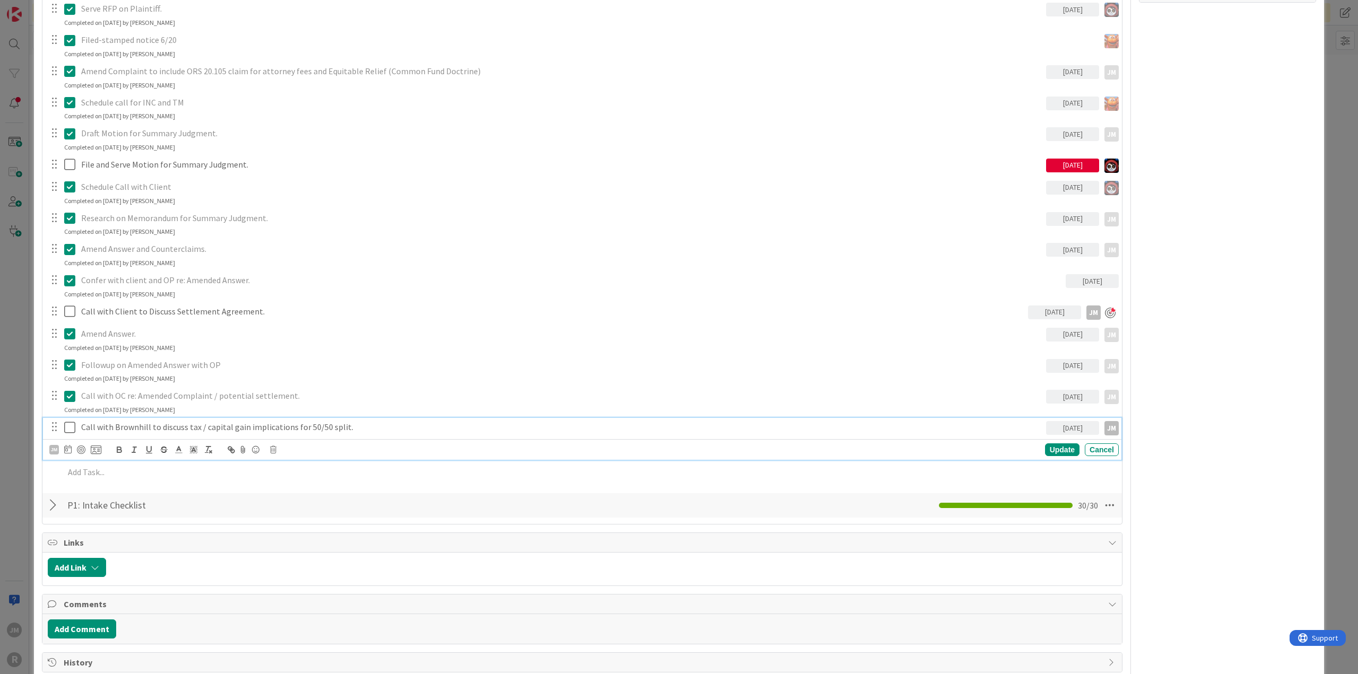
click at [166, 425] on p "Call with Brownhill to discuss tax / capital gain implications for 50/50 split." at bounding box center [561, 427] width 961 height 12
click at [79, 450] on div at bounding box center [81, 450] width 8 height 8
drag, startPoint x: 1054, startPoint y: 450, endPoint x: 1049, endPoint y: 450, distance: 5.9
click at [1055, 450] on div "Update" at bounding box center [1062, 450] width 34 height 13
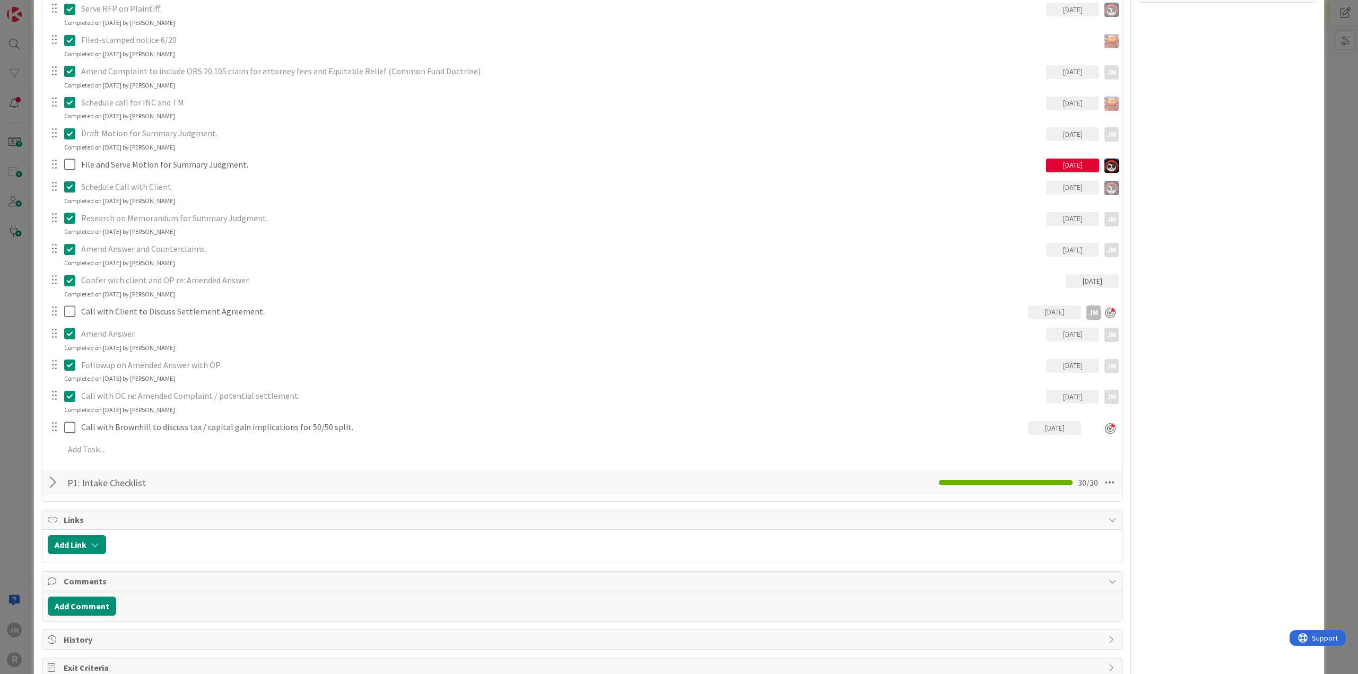
click at [19, 429] on div "ID 1055 Litigation Matter Workflow (FL2) MSJ In Progress Title 15 / 128 [PERSON…" at bounding box center [679, 337] width 1358 height 674
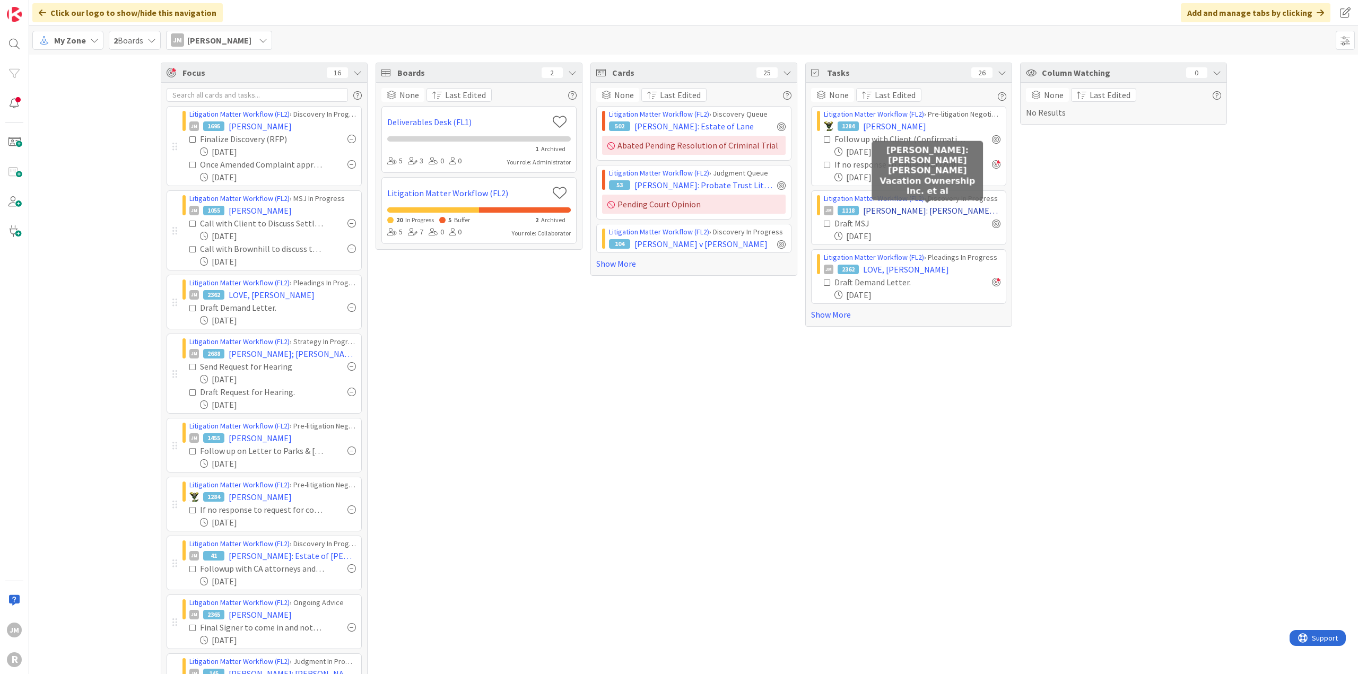
click at [893, 208] on span "[PERSON_NAME]: [PERSON_NAME] [PERSON_NAME] Vacation Ownership Inc. et al" at bounding box center [931, 210] width 137 height 13
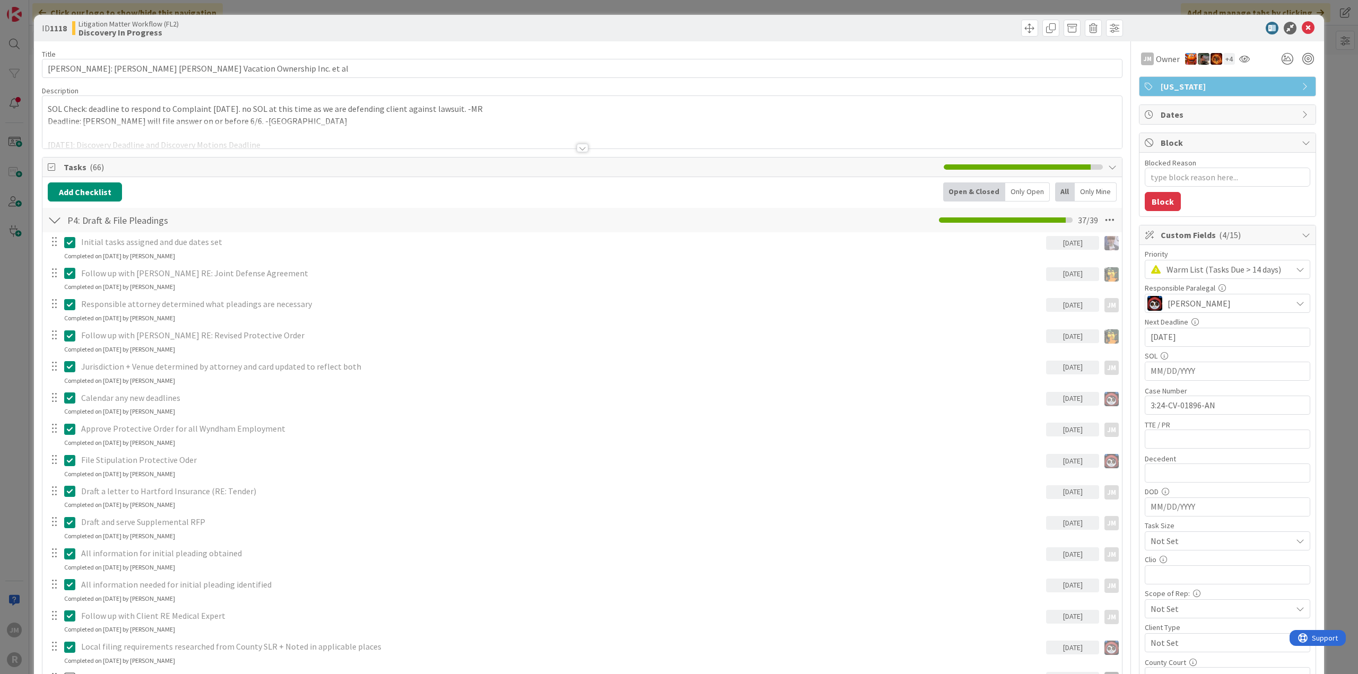
type textarea "x"
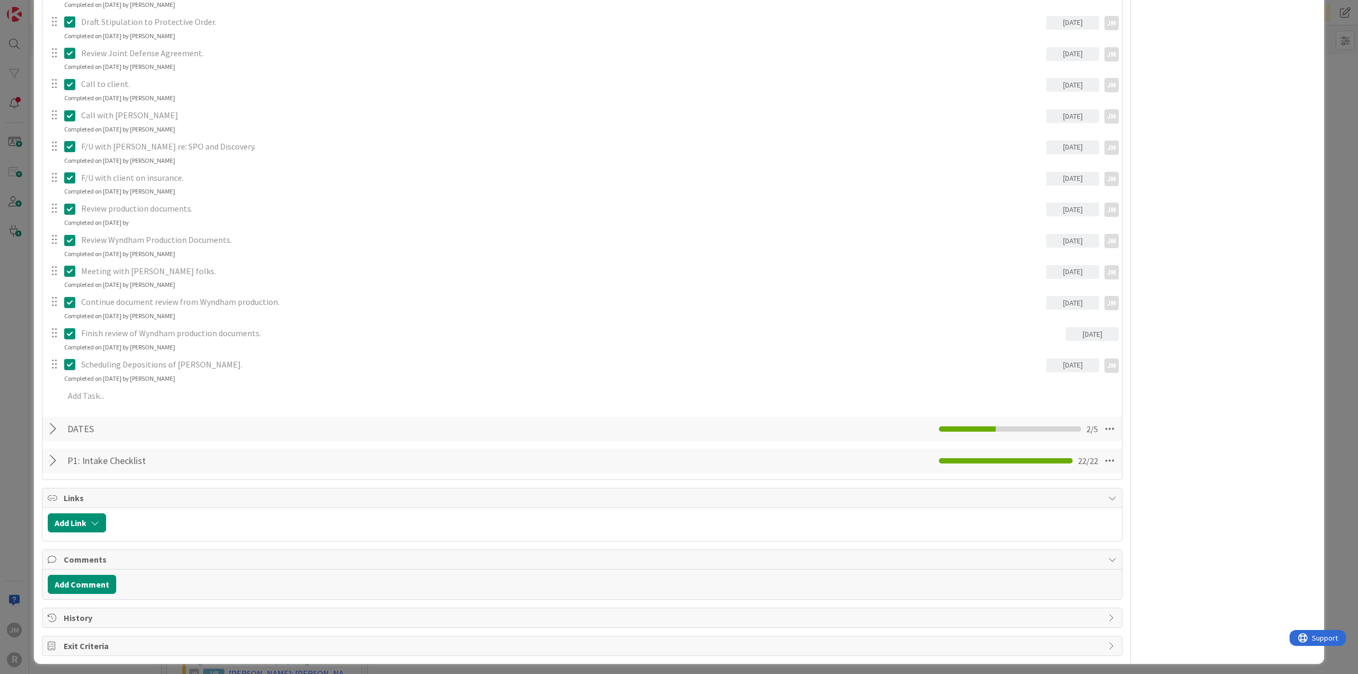
scroll to position [1044, 0]
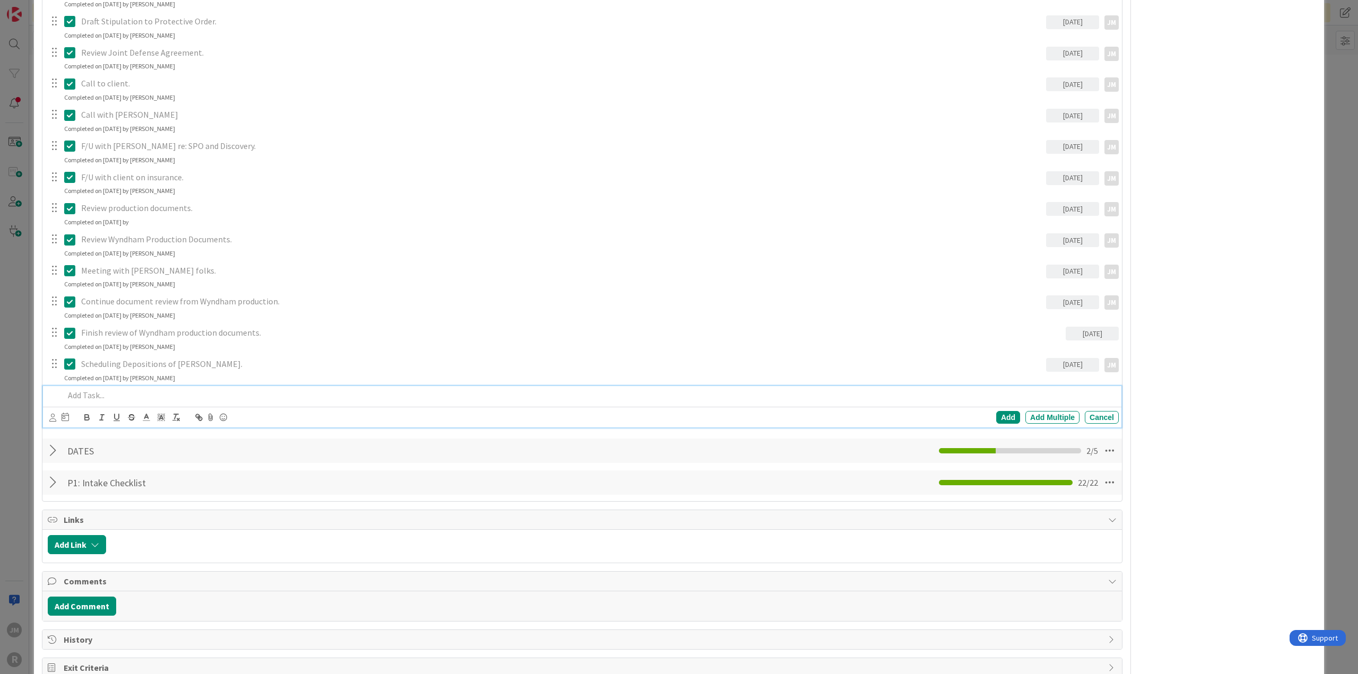
click at [147, 395] on p at bounding box center [589, 395] width 1050 height 12
click at [56, 414] on icon at bounding box center [52, 418] width 7 height 8
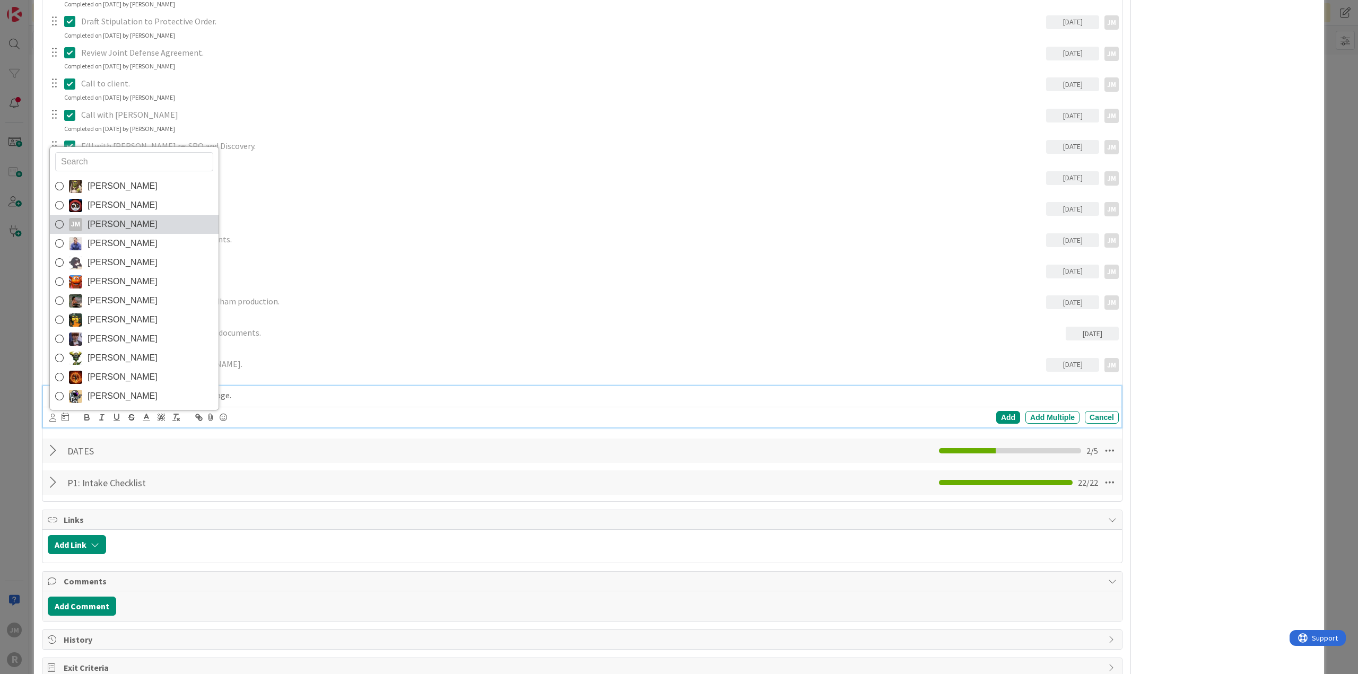
click at [98, 224] on span "[PERSON_NAME]" at bounding box center [123, 224] width 70 height 16
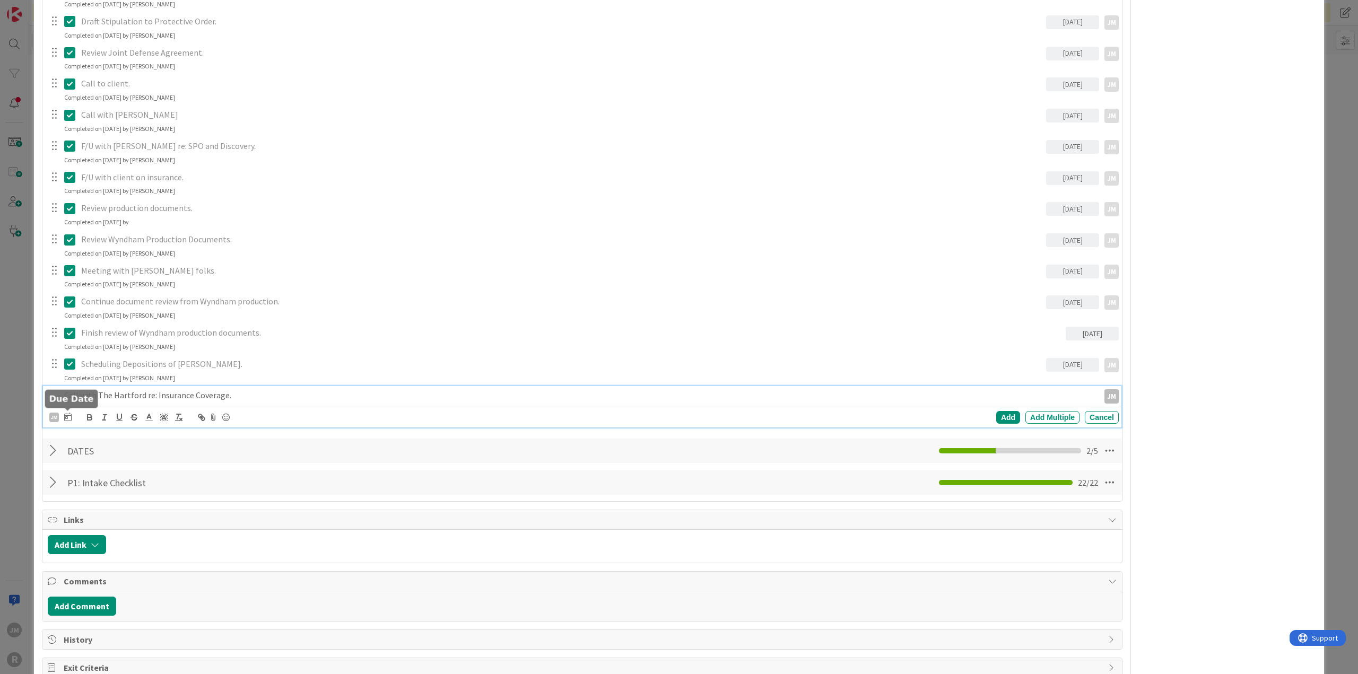
click at [66, 417] on icon at bounding box center [67, 417] width 7 height 8
click at [169, 502] on td "11" at bounding box center [169, 506] width 21 height 20
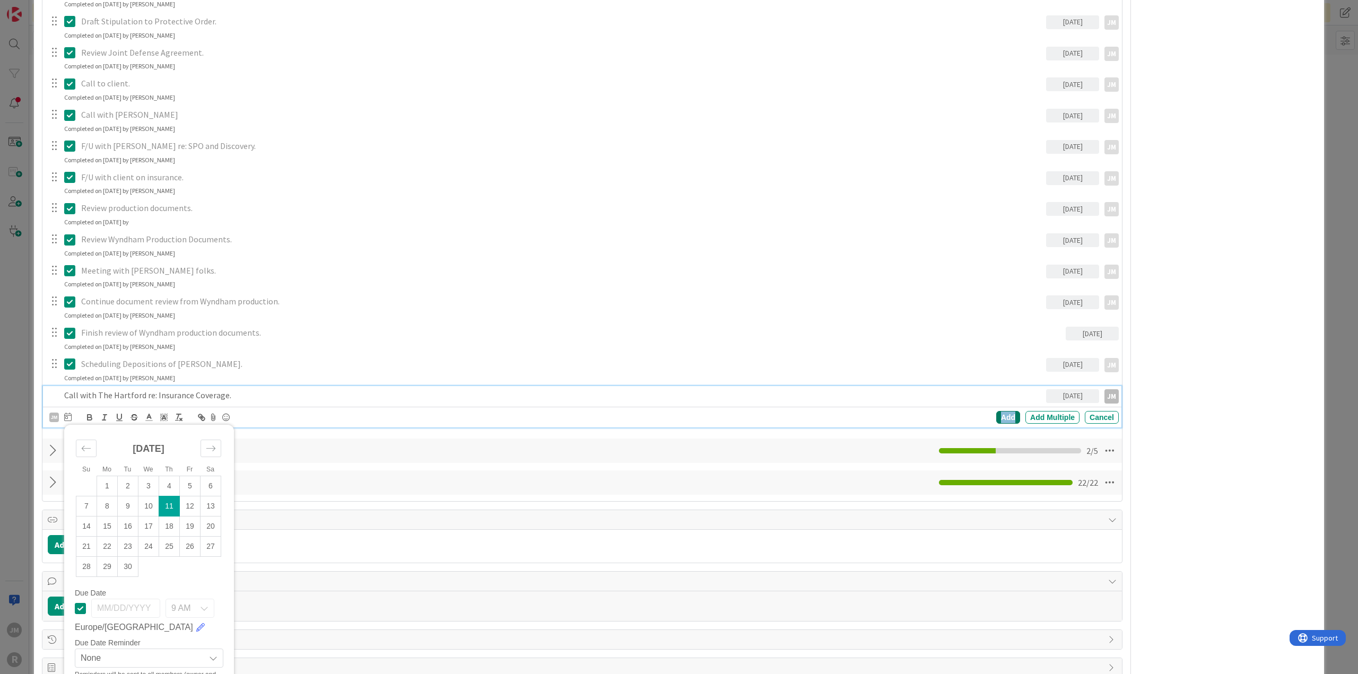
click at [997, 414] on div "Add" at bounding box center [1008, 417] width 24 height 13
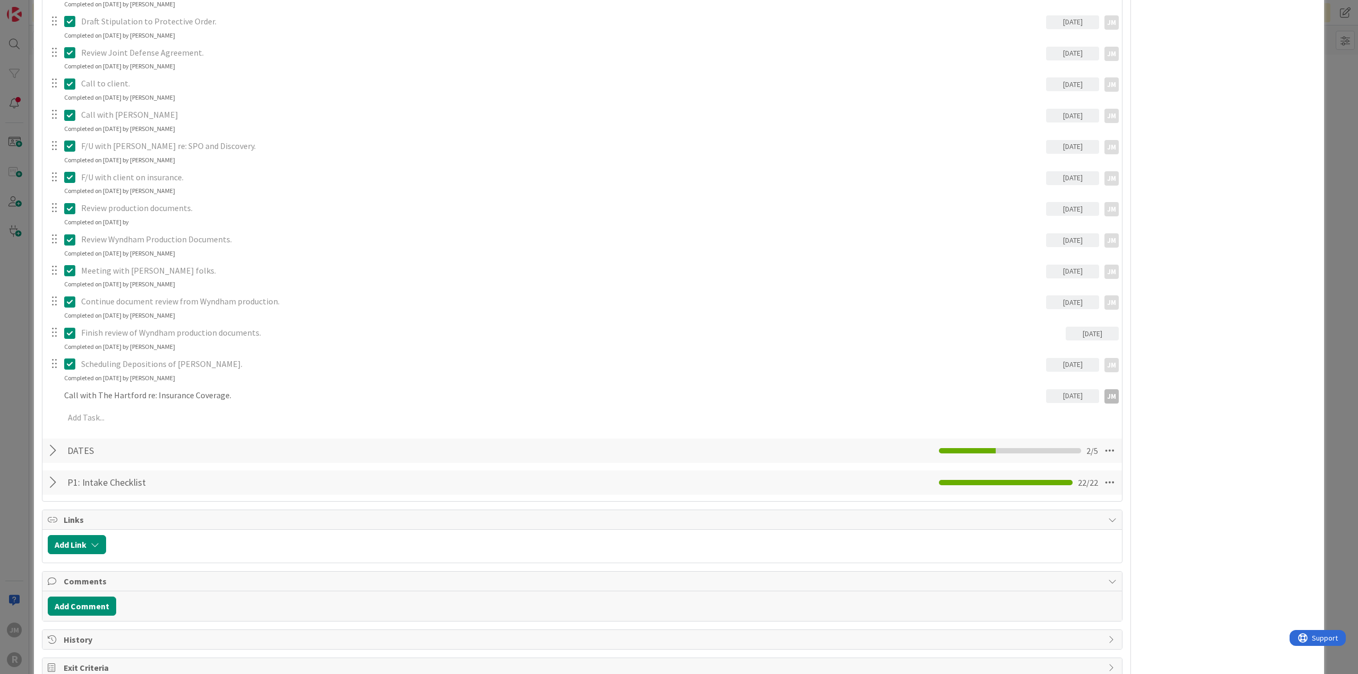
type textarea "x"
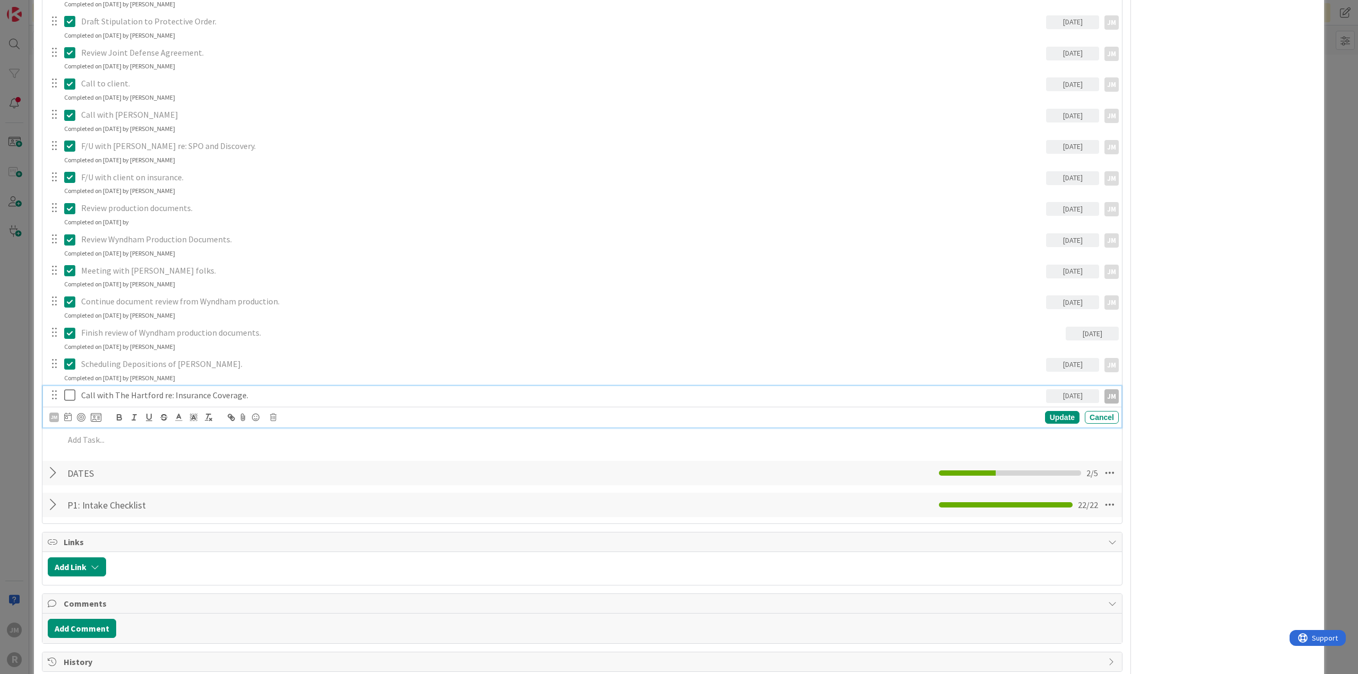
drag, startPoint x: 160, startPoint y: 394, endPoint x: 165, endPoint y: 389, distance: 7.5
click at [160, 394] on p "Call with The Hartford re: Insurance Coverage." at bounding box center [561, 395] width 961 height 12
click at [82, 413] on div at bounding box center [81, 417] width 8 height 8
click at [1065, 416] on div "Update" at bounding box center [1062, 418] width 34 height 13
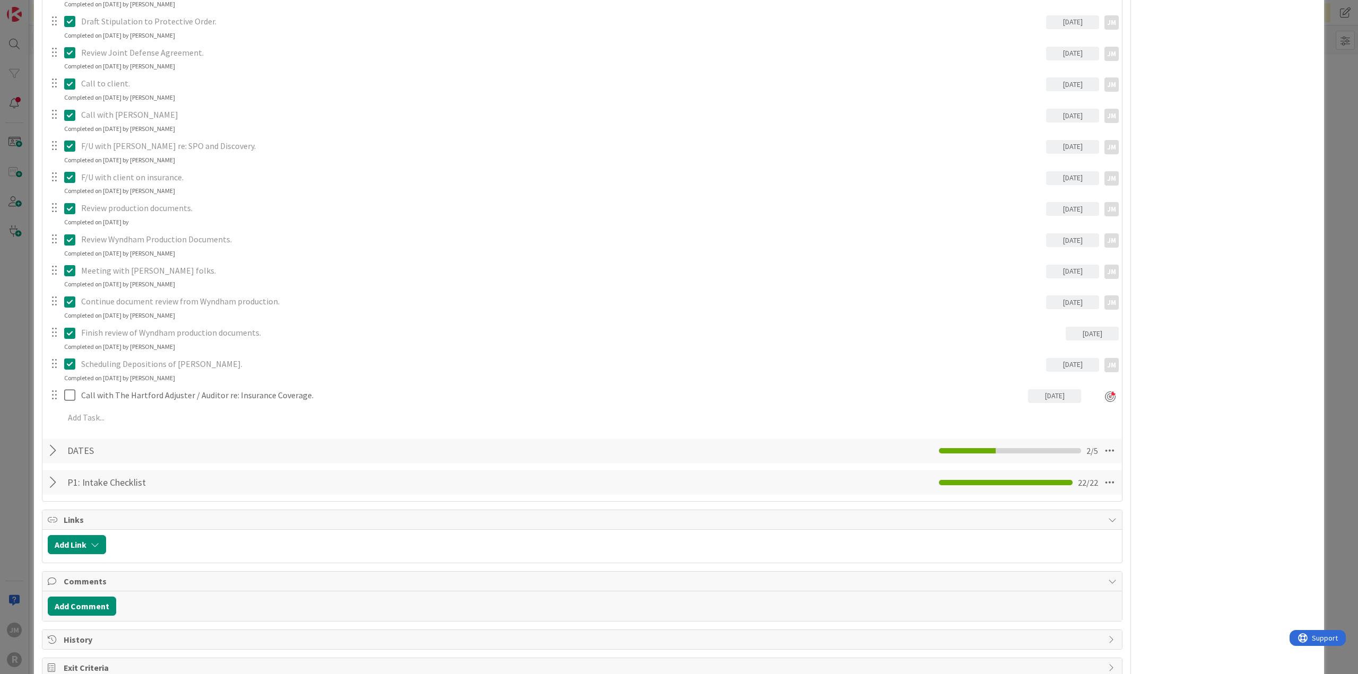
click at [22, 376] on div "ID 1118 Litigation Matter Workflow (FL2) Discovery In Progress Title 64 / 128 […" at bounding box center [679, 337] width 1358 height 674
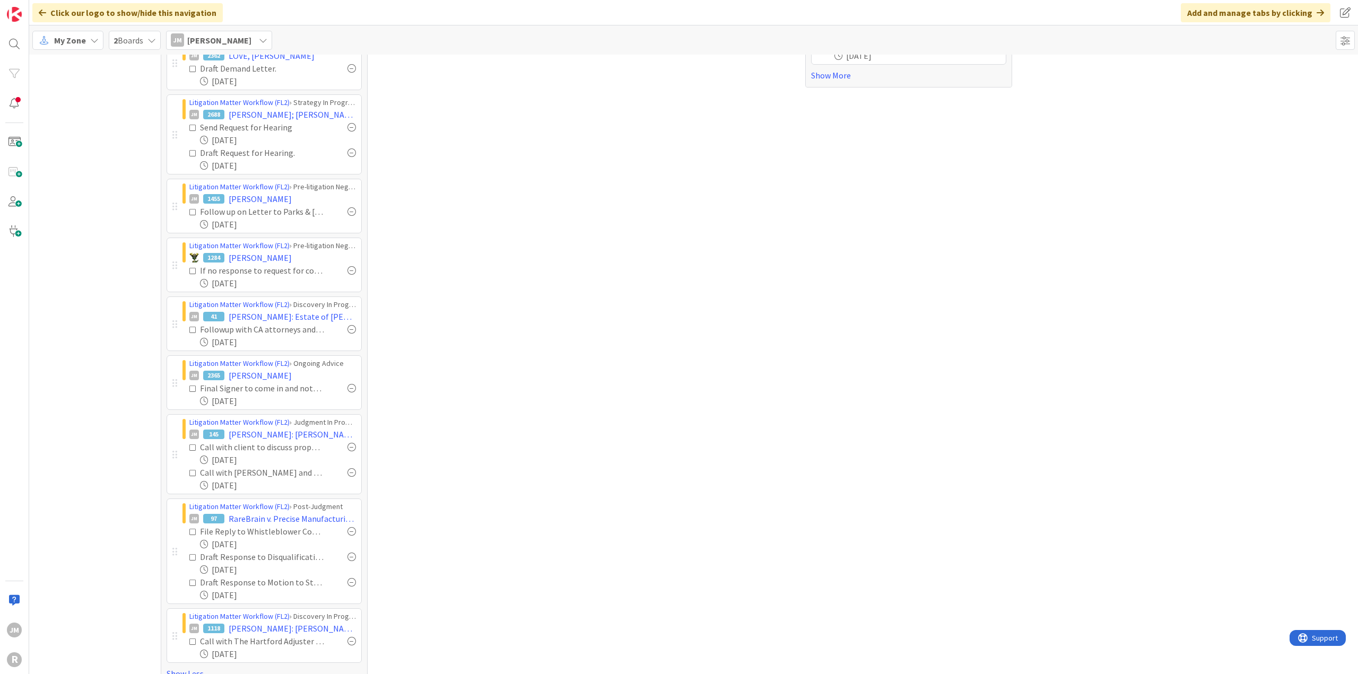
scroll to position [254, 0]
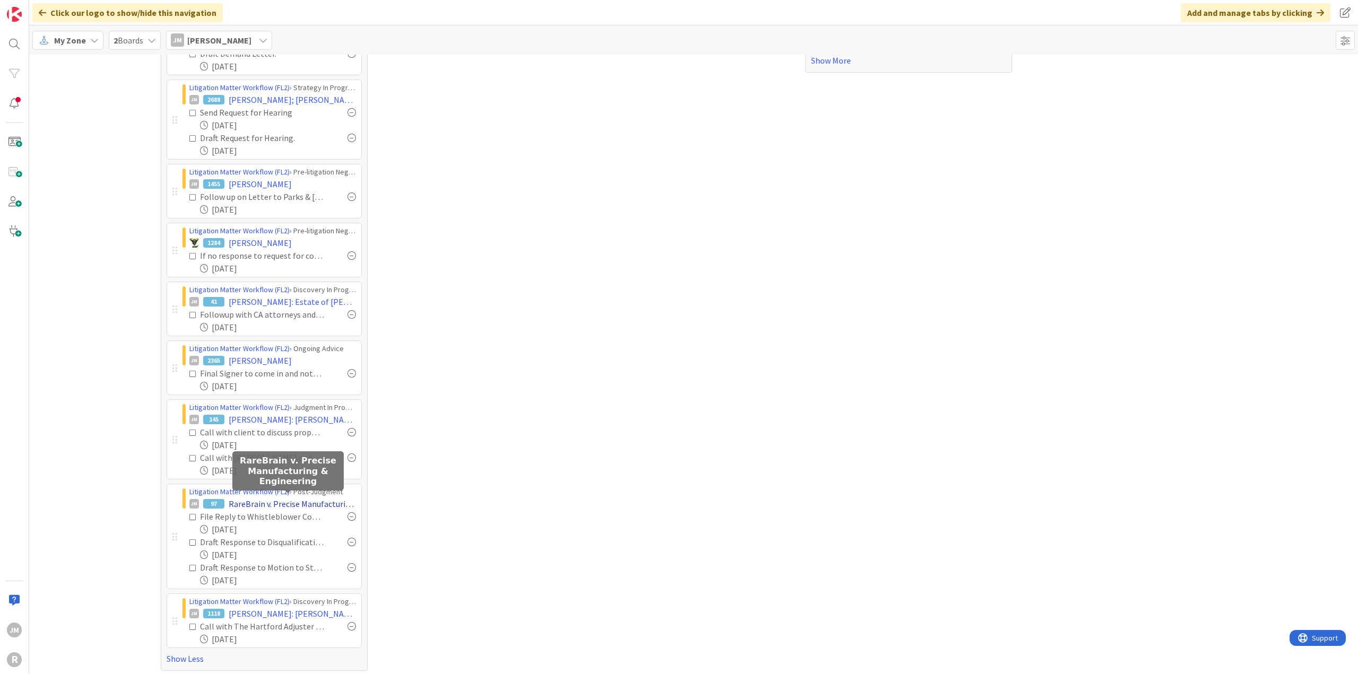
click at [251, 502] on span "RareBrain v. Precise Manufacturing & Engineering" at bounding box center [292, 504] width 127 height 13
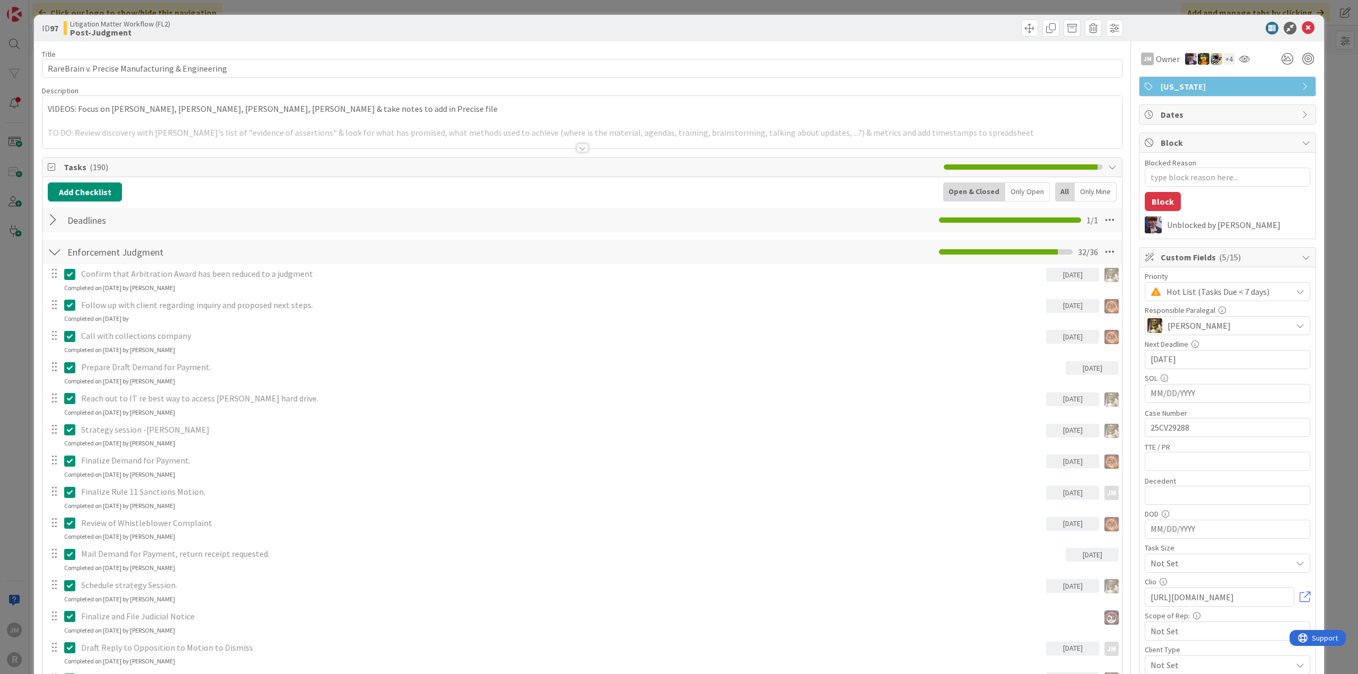
type textarea "x"
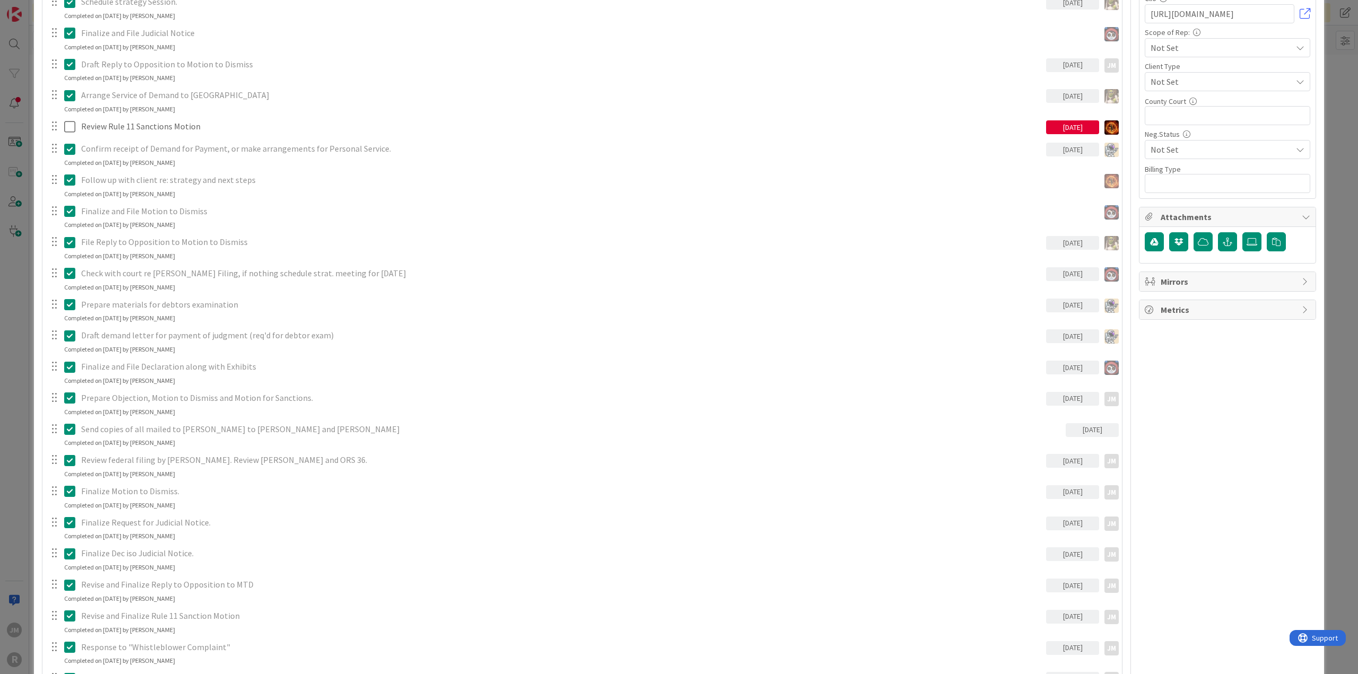
scroll to position [849, 0]
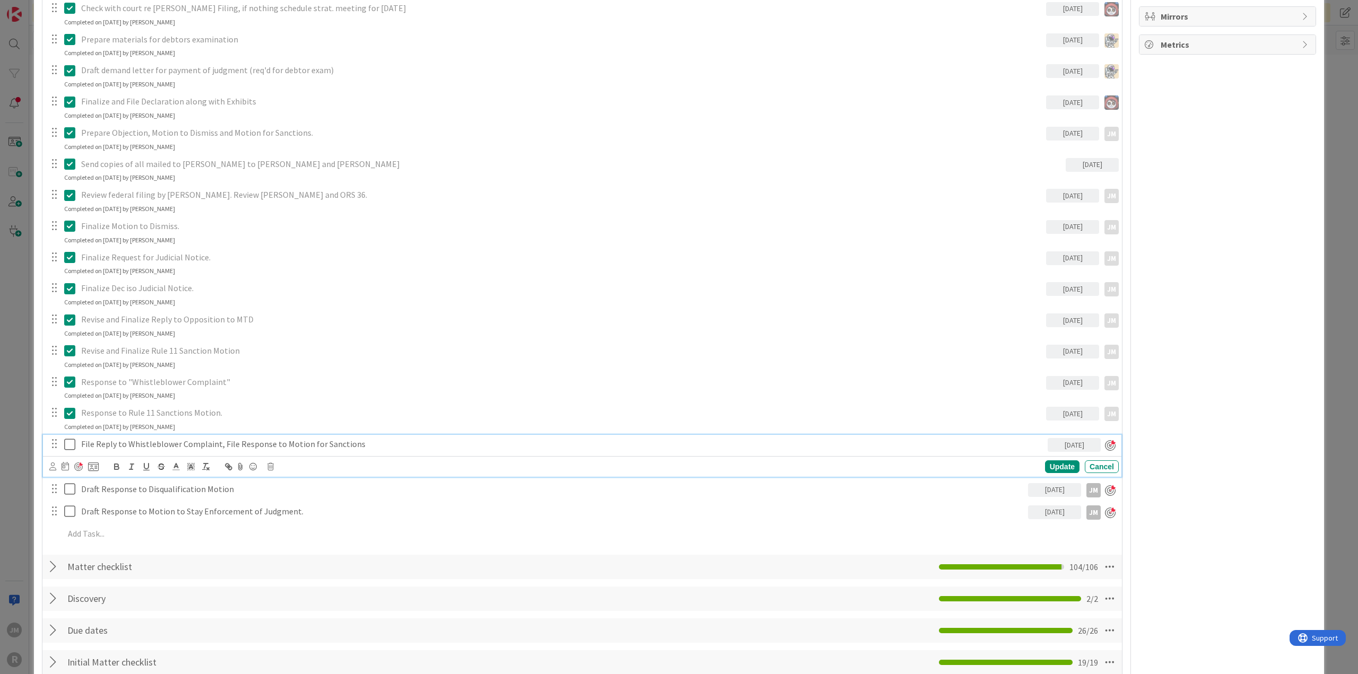
click at [165, 444] on p "File Reply to Whistleblower Complaint, File Response to Motion for Sanctions" at bounding box center [562, 444] width 962 height 12
click at [66, 465] on icon at bounding box center [65, 466] width 7 height 8
click at [191, 554] on td "12" at bounding box center [187, 555] width 21 height 20
type input "[DATE]"
type textarea "x"
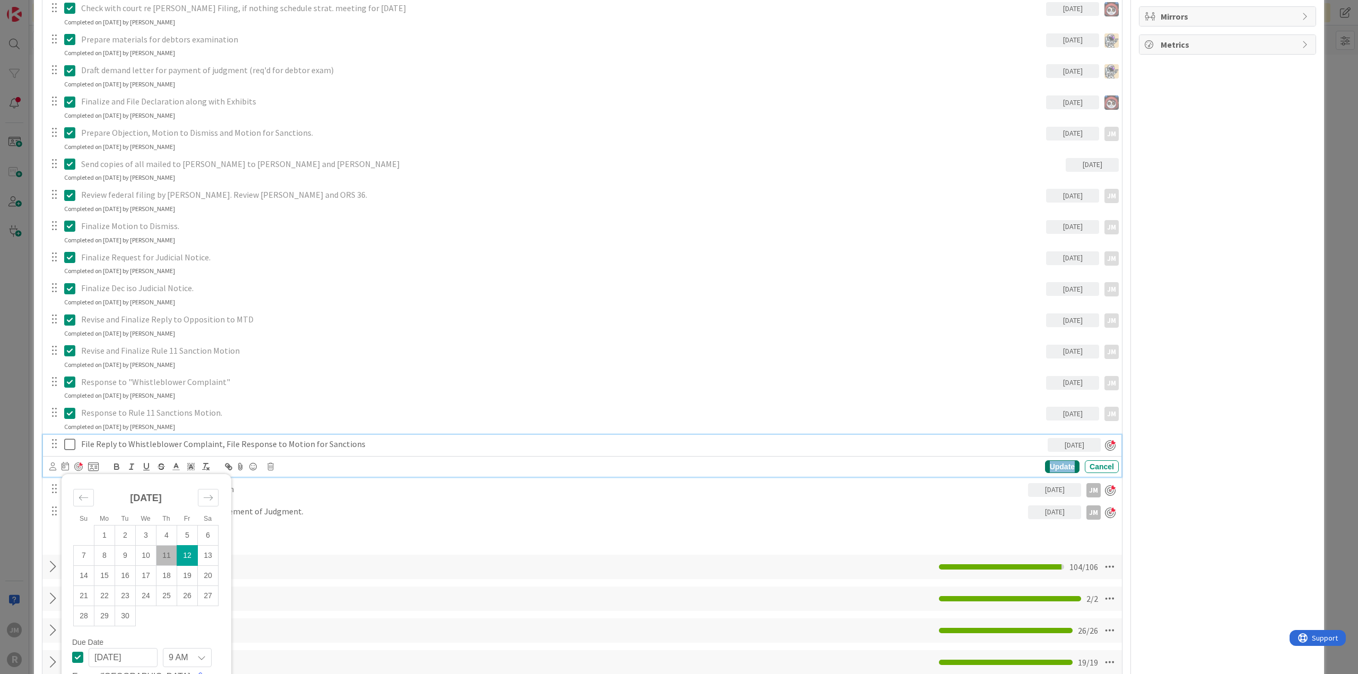
click at [1050, 465] on div "Update" at bounding box center [1062, 466] width 34 height 13
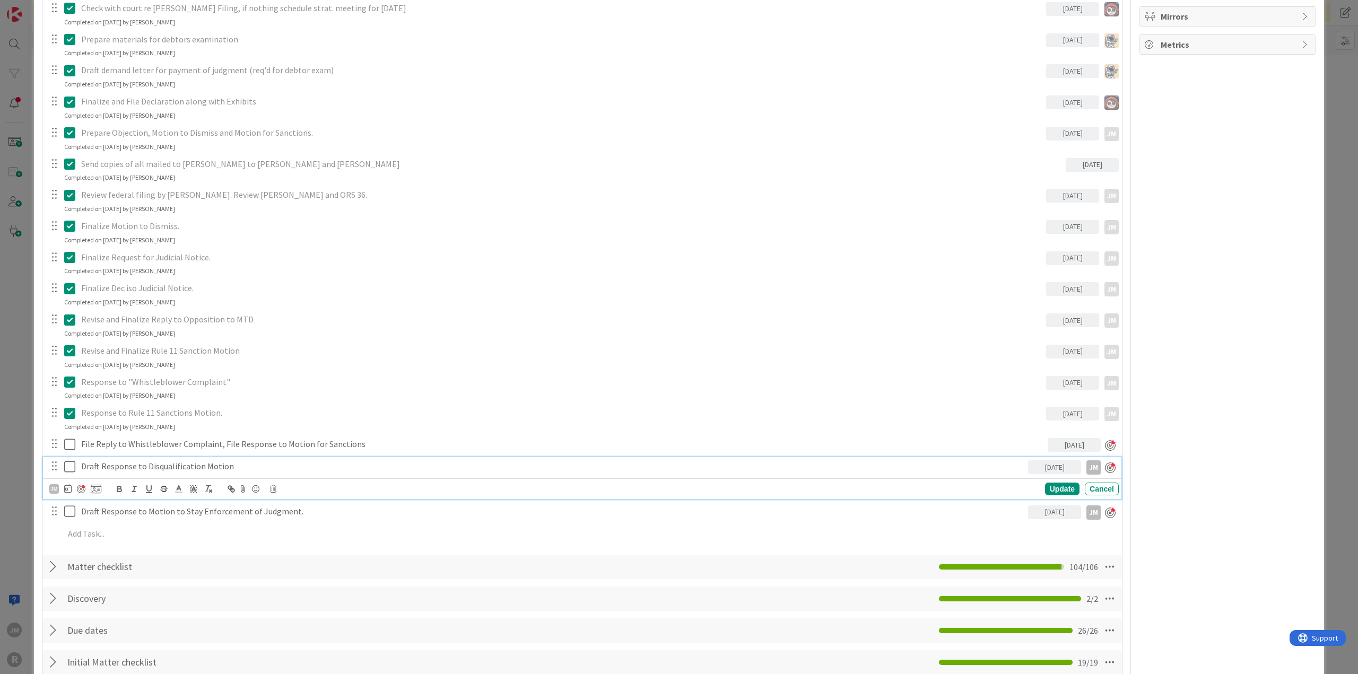
click at [158, 467] on p "Draft Response to Disqualification Motion" at bounding box center [552, 466] width 943 height 12
click at [67, 490] on icon at bounding box center [67, 488] width 7 height 8
click at [187, 572] on td "12" at bounding box center [190, 578] width 21 height 20
type input "[DATE]"
type textarea "x"
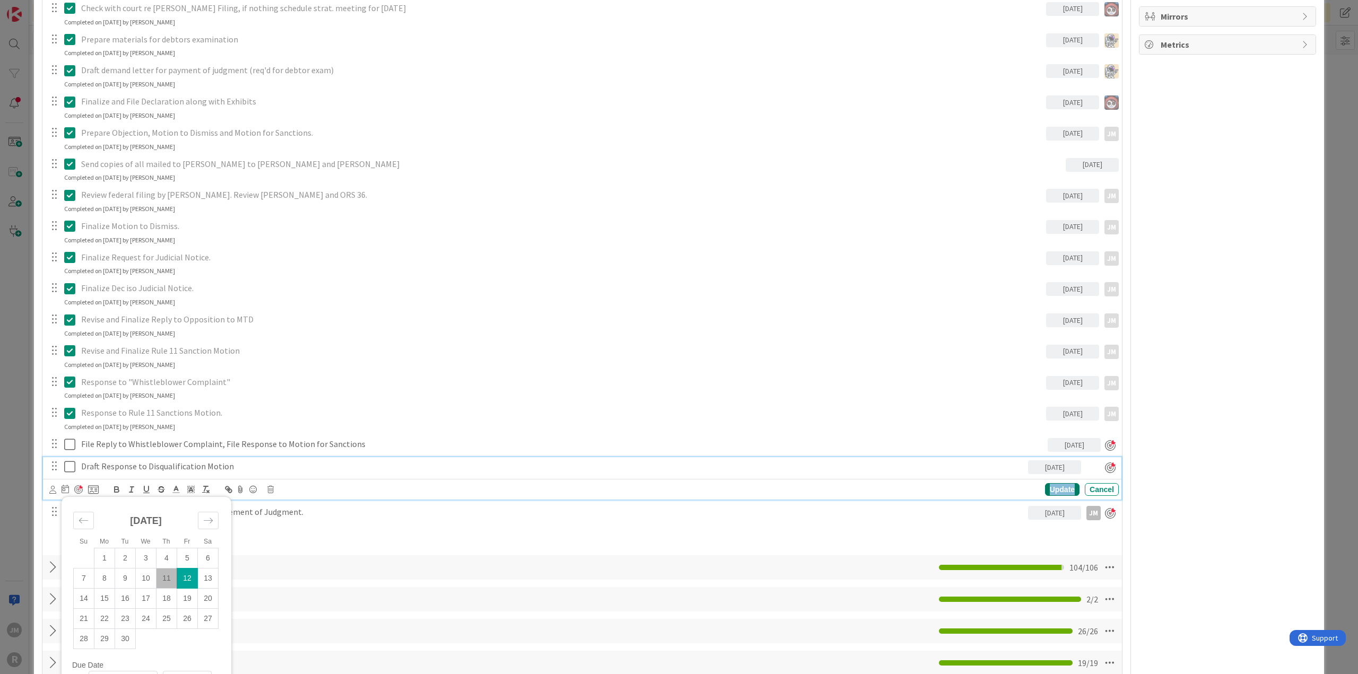
click at [1053, 491] on div "Update" at bounding box center [1062, 489] width 34 height 13
click at [211, 490] on p "Draft Response to Motion to Stay Enforcement of Judgment." at bounding box center [552, 489] width 943 height 12
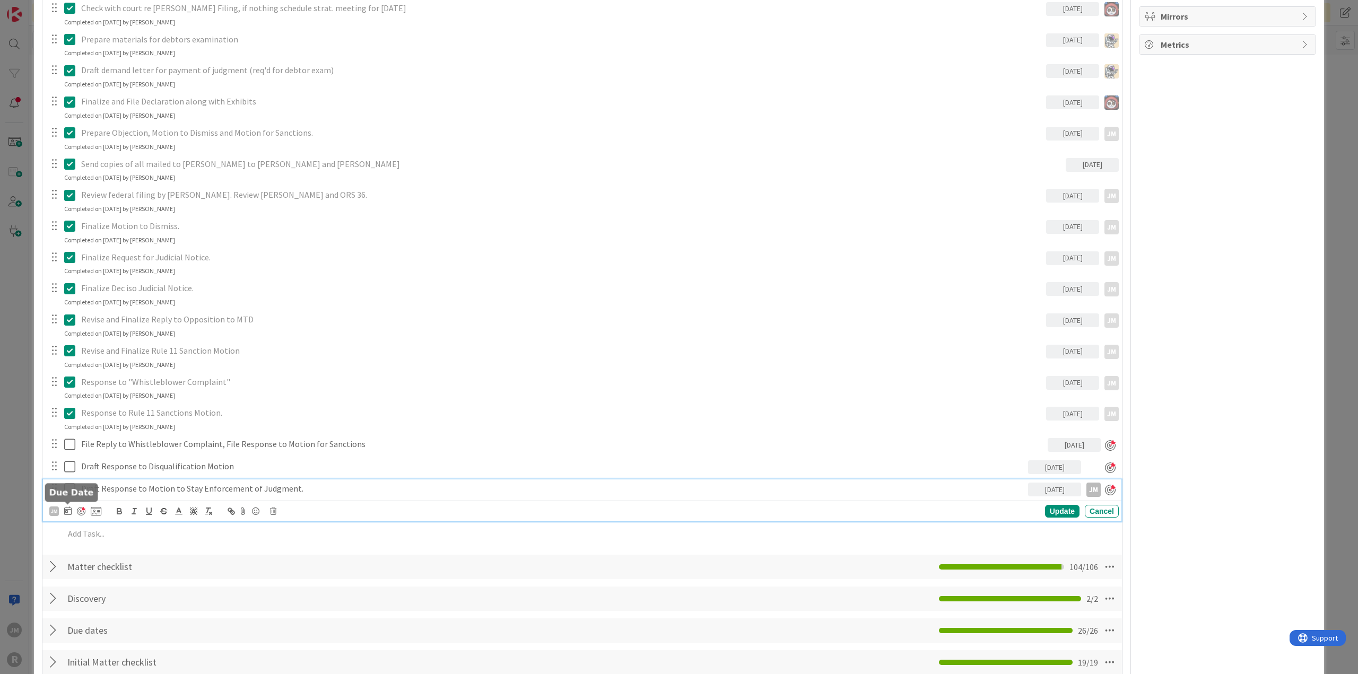
click at [68, 508] on icon at bounding box center [67, 511] width 7 height 8
click at [190, 595] on td "12" at bounding box center [190, 600] width 21 height 20
type input "[DATE]"
type textarea "x"
click at [1062, 509] on div "Update" at bounding box center [1062, 512] width 34 height 13
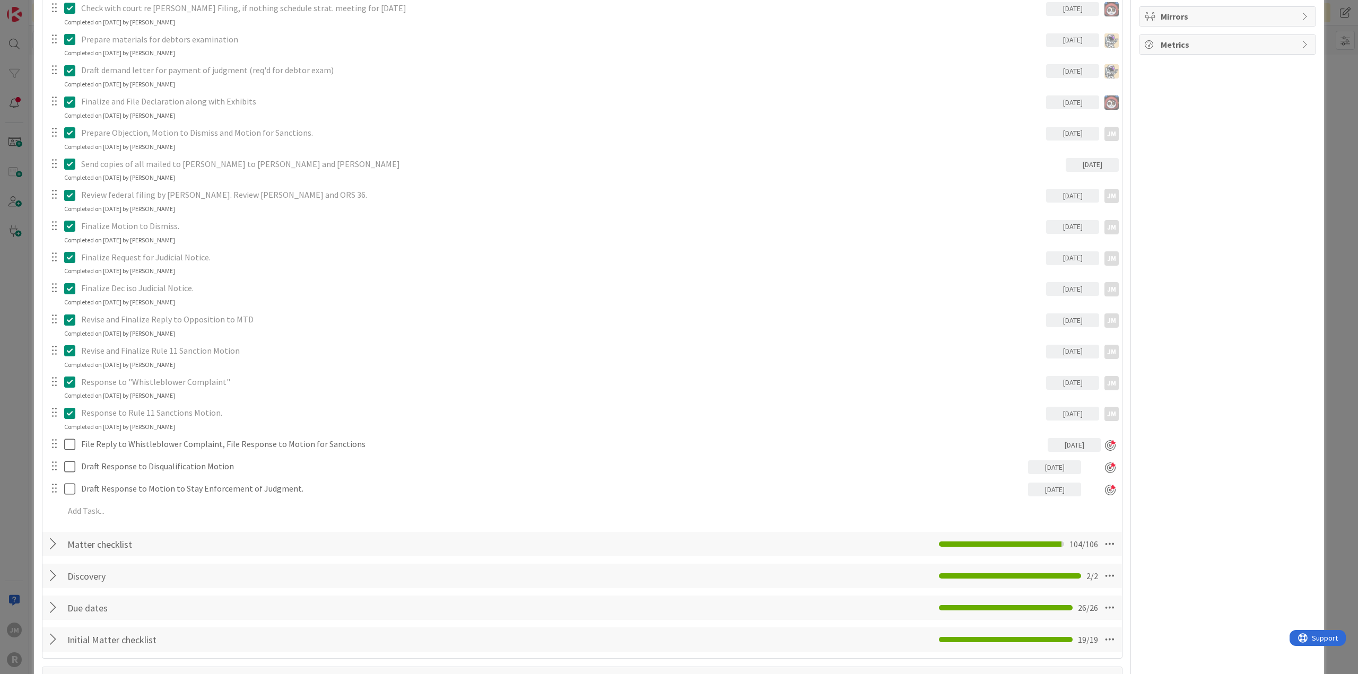
click at [15, 452] on div "ID 97 Litigation Matter Workflow (FL2) Post-Judgment Title 48 / 128 RareBrain v…" at bounding box center [679, 337] width 1358 height 674
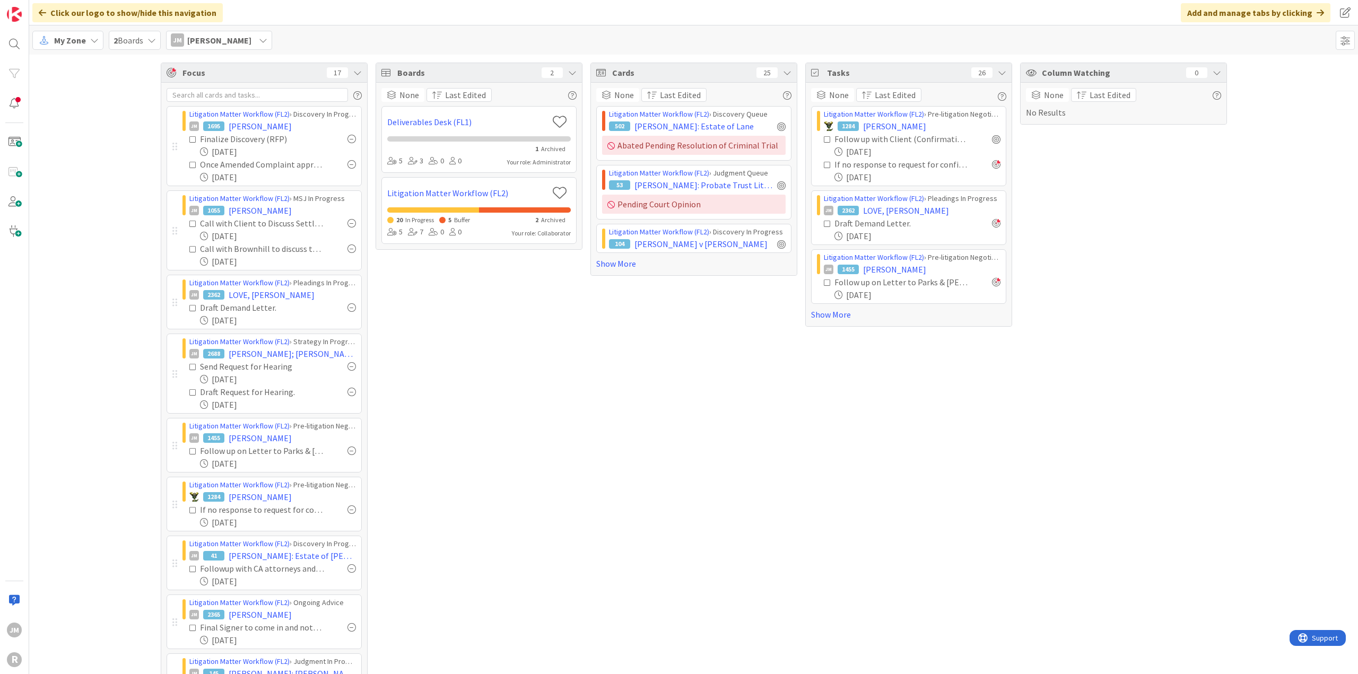
click at [82, 43] on span "My Zone" at bounding box center [70, 40] width 32 height 13
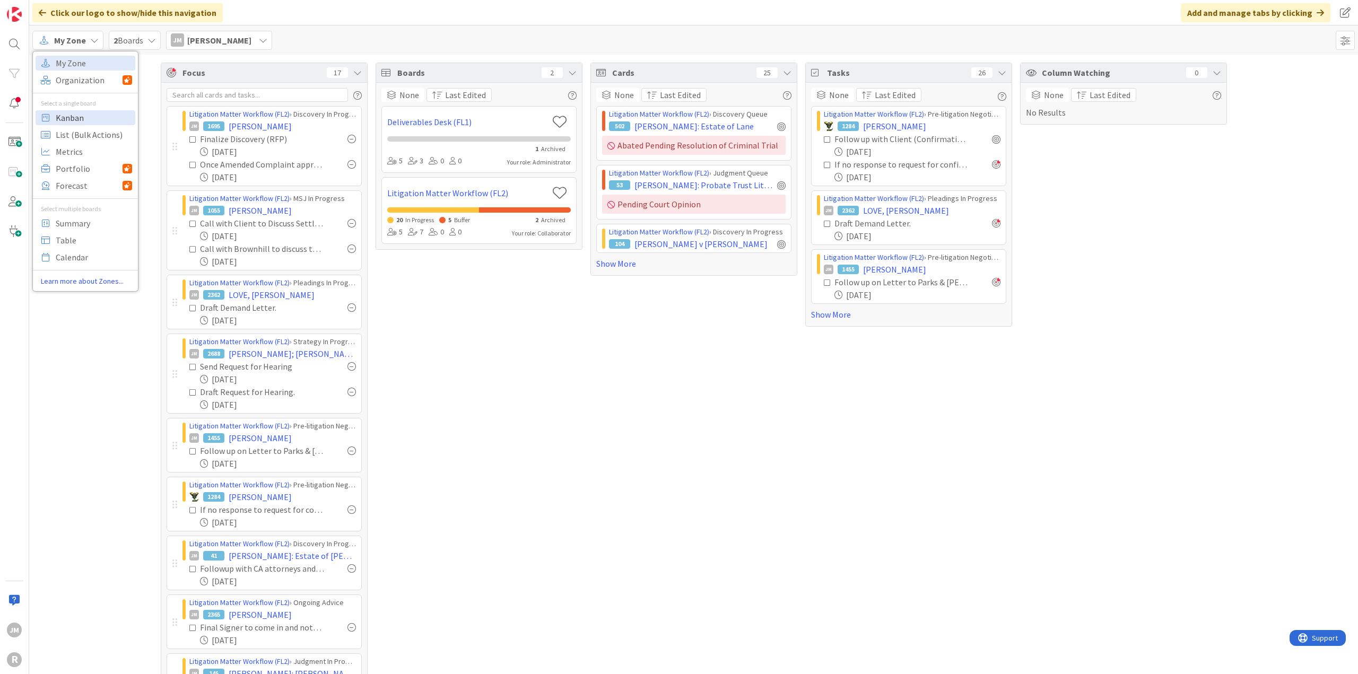
click at [87, 115] on span "Kanban" at bounding box center [94, 118] width 76 height 16
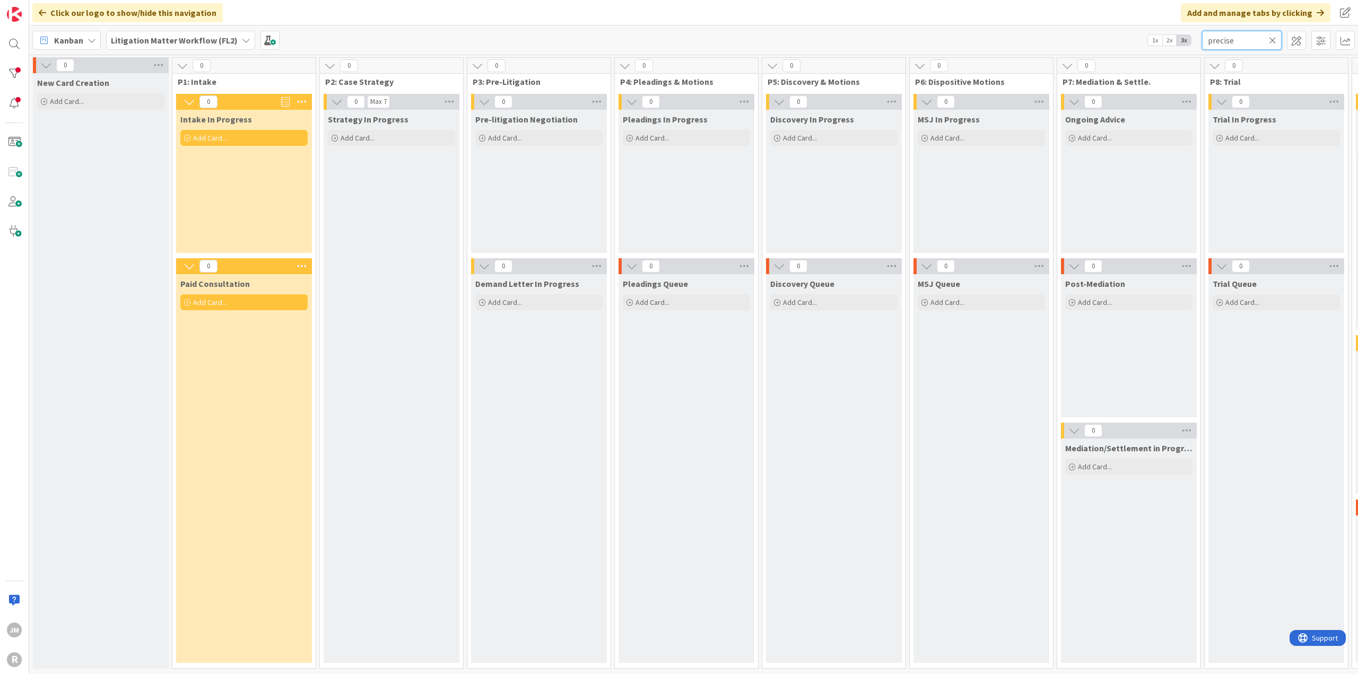
drag, startPoint x: 1248, startPoint y: 41, endPoint x: 1156, endPoint y: 46, distance: 91.9
click at [1156, 46] on div "Kanban Litigation Matter Workflow (FL2) 1x 2x 3x precise" at bounding box center [693, 39] width 1329 height 29
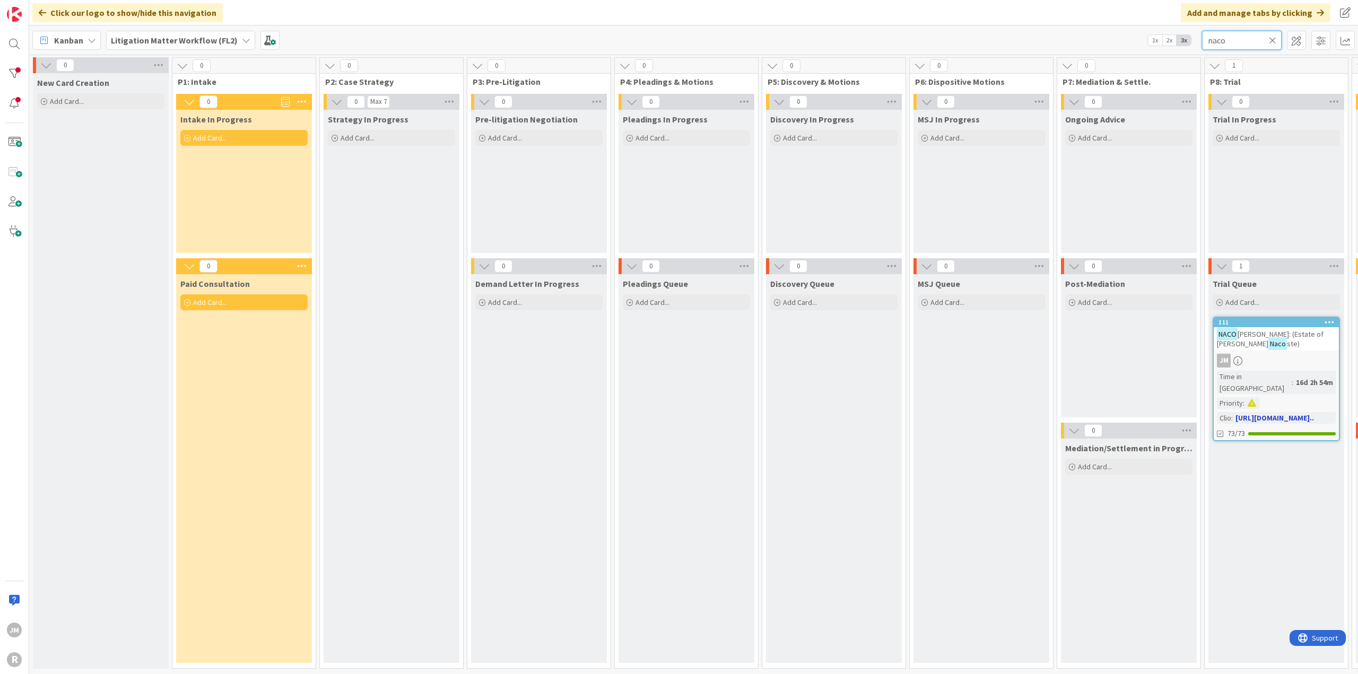
type input "naco"
click at [1287, 356] on div "JM" at bounding box center [1276, 361] width 125 height 14
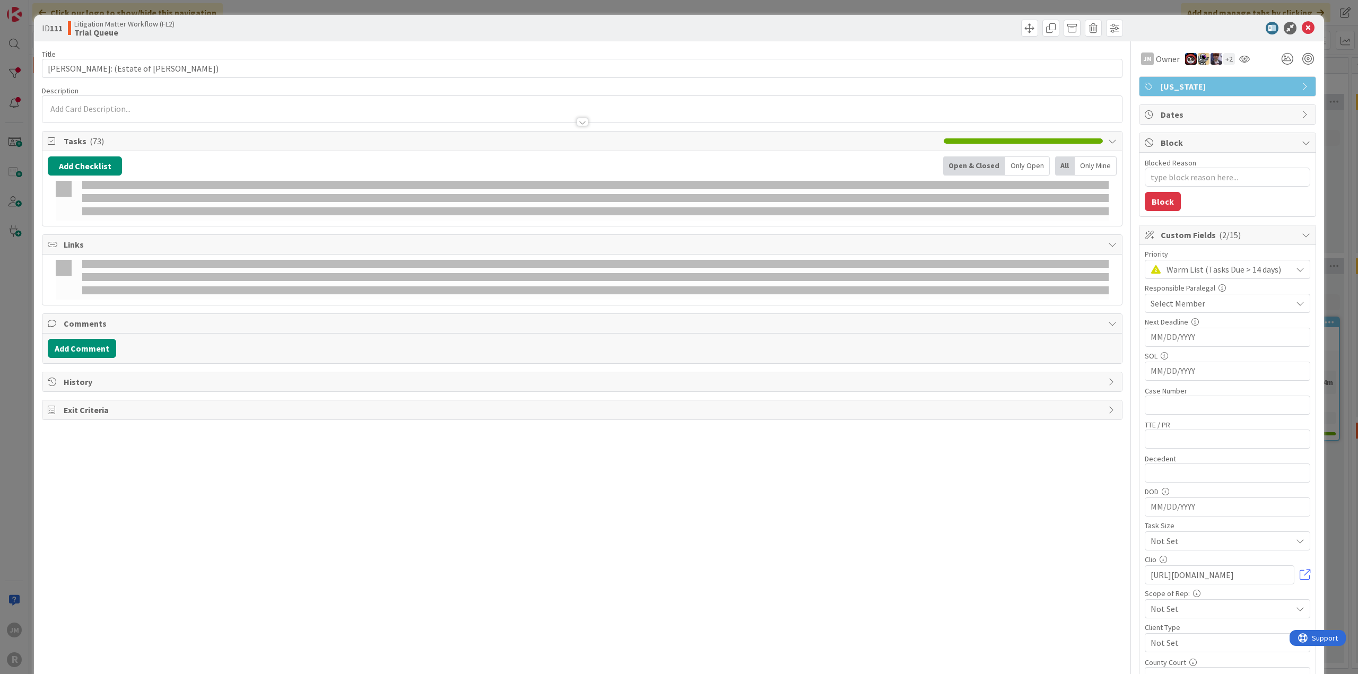
type textarea "x"
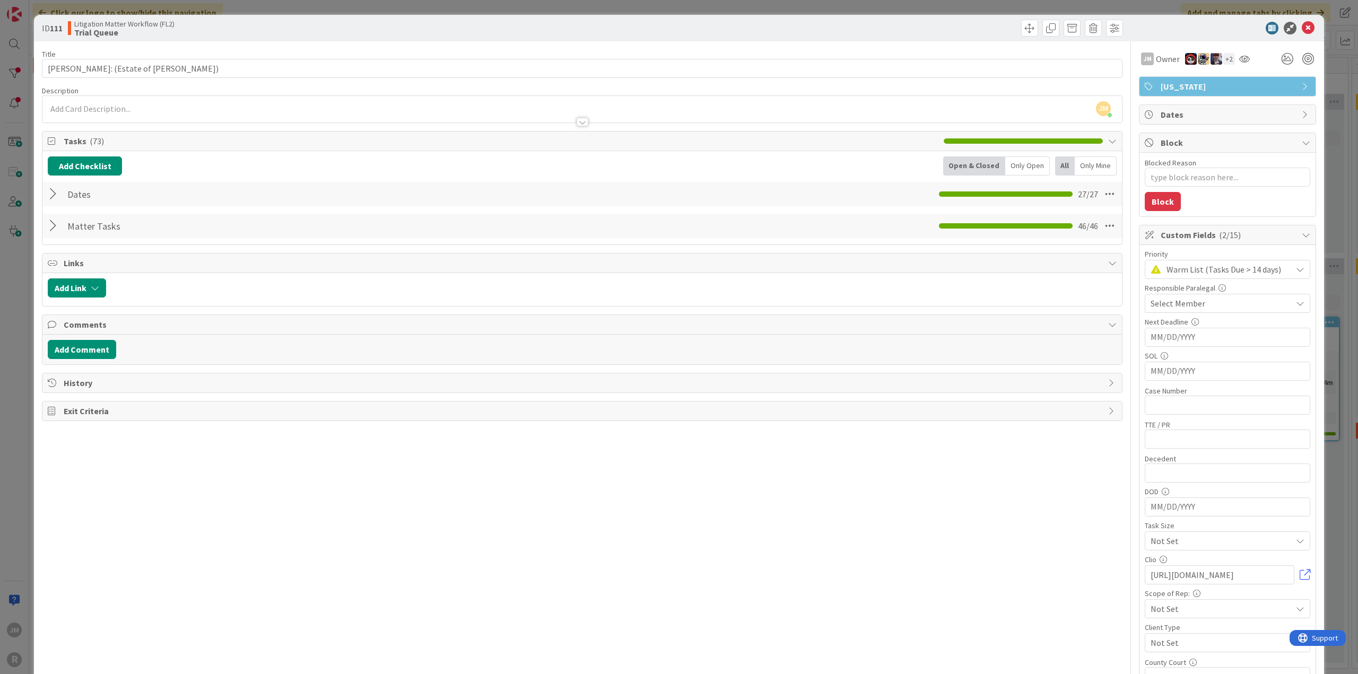
click at [52, 224] on div at bounding box center [55, 225] width 14 height 19
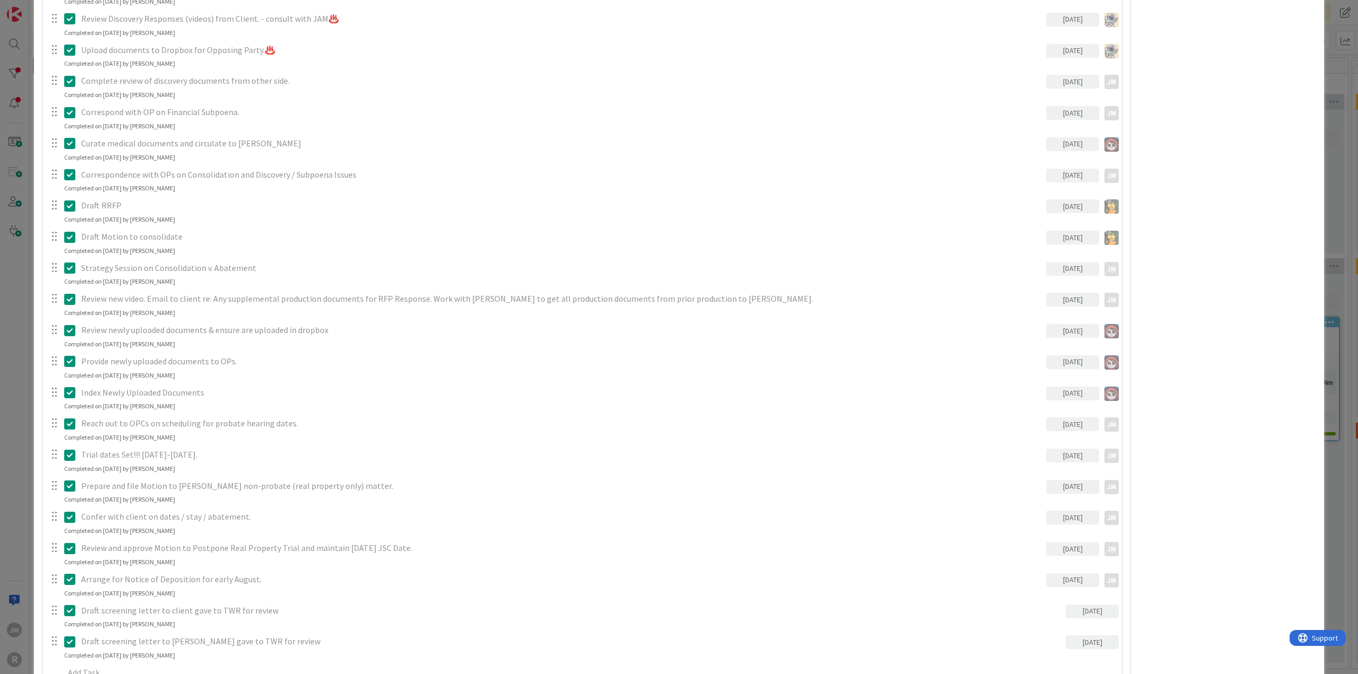
scroll to position [1220, 0]
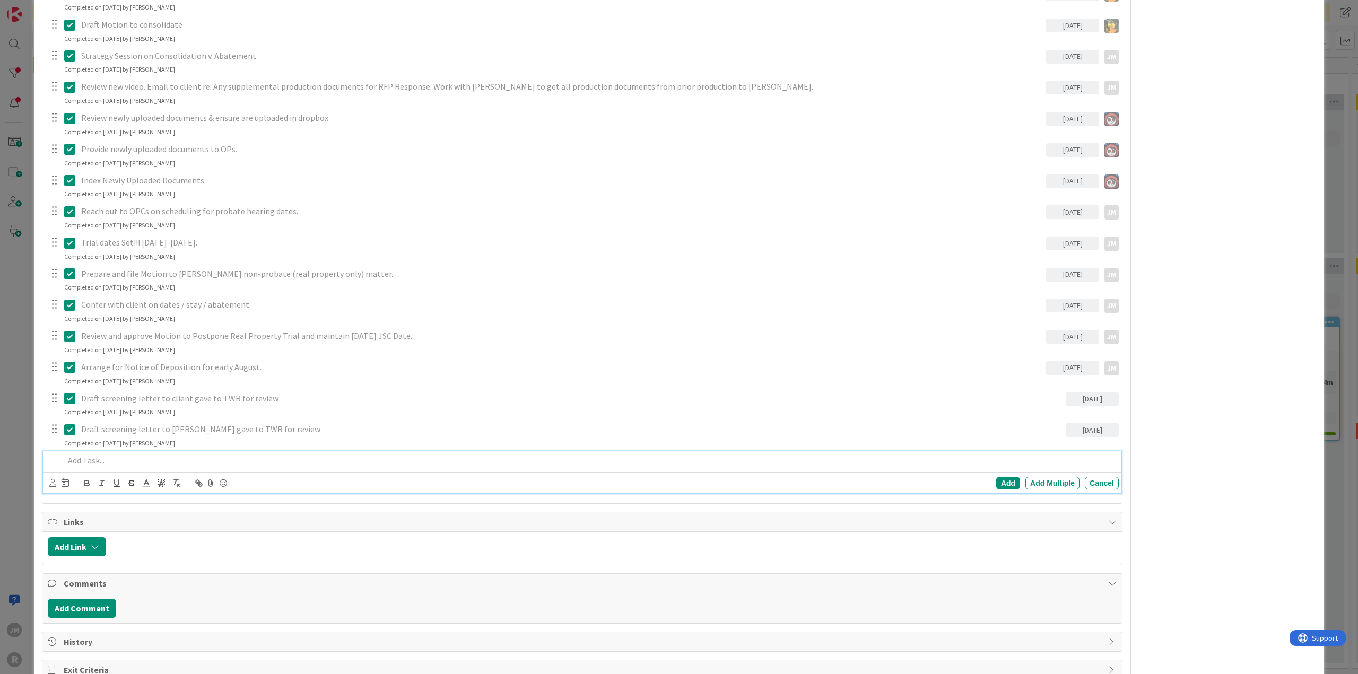
click at [144, 455] on p at bounding box center [589, 461] width 1050 height 12
click at [53, 479] on icon at bounding box center [52, 483] width 7 height 8
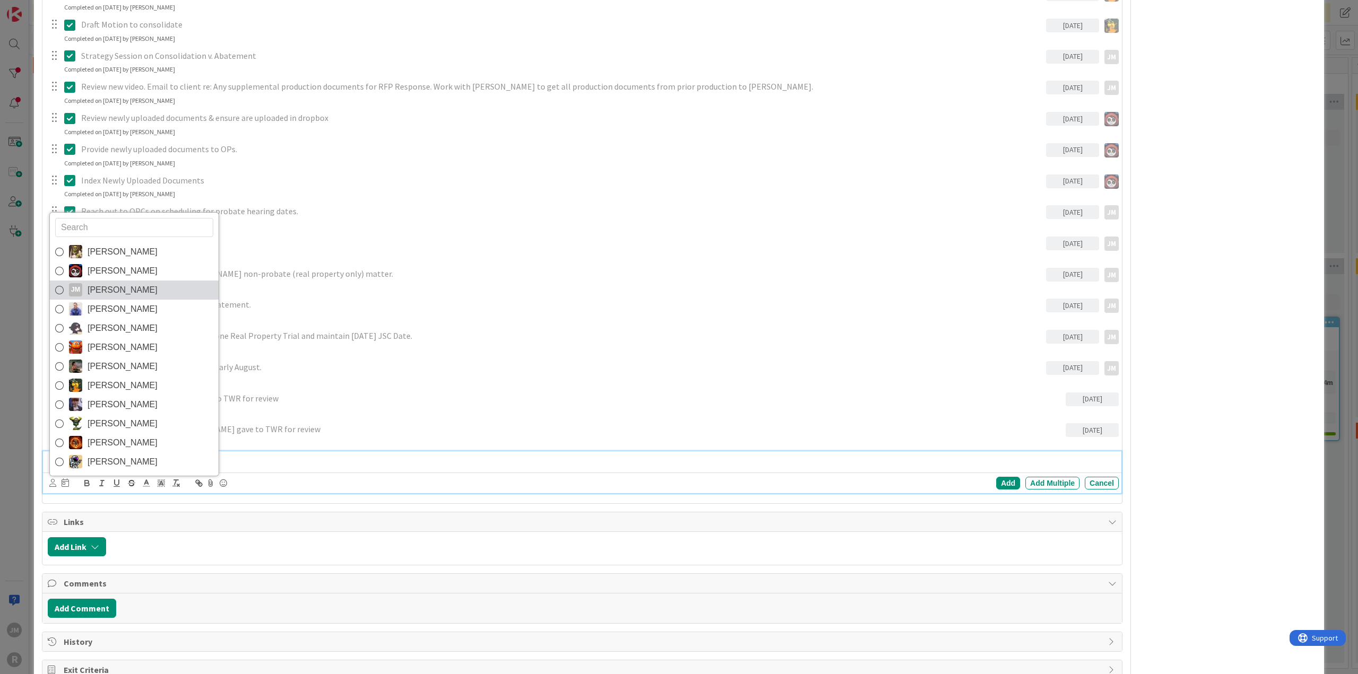
click at [106, 290] on span "[PERSON_NAME]" at bounding box center [123, 290] width 70 height 16
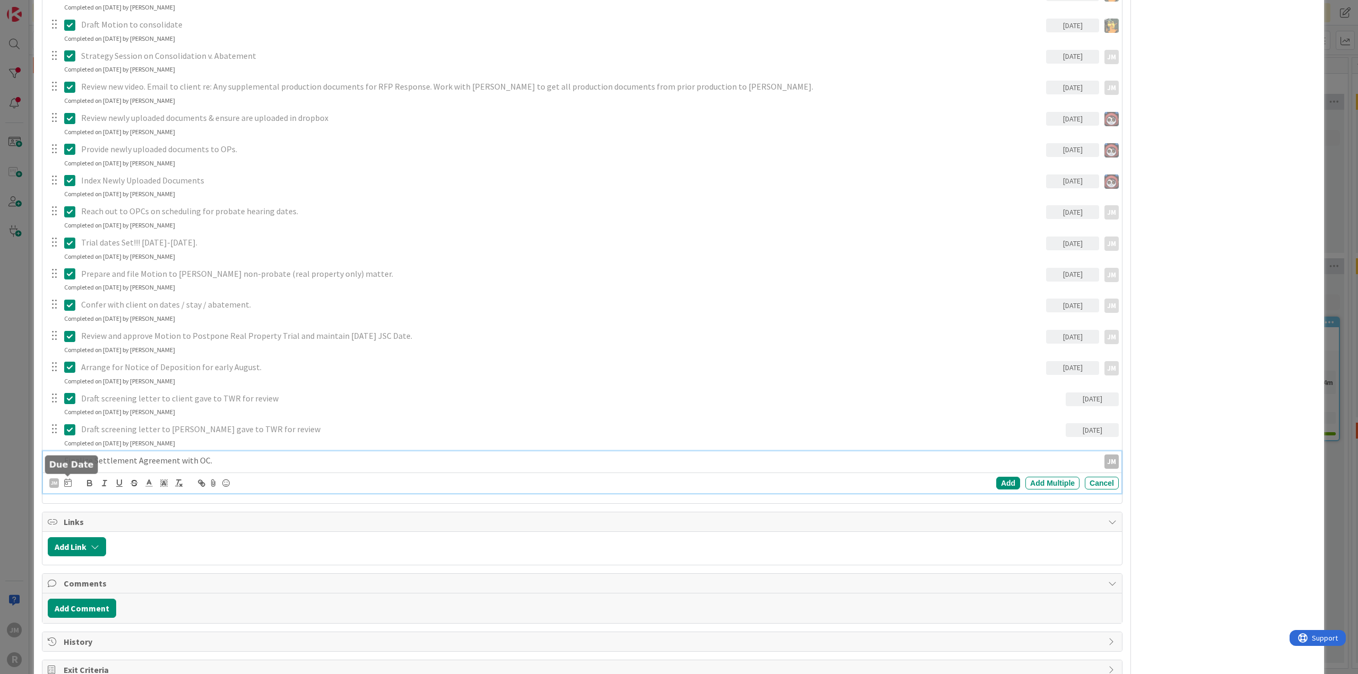
click at [67, 480] on icon at bounding box center [67, 482] width 7 height 8
click at [190, 570] on td "12" at bounding box center [190, 572] width 21 height 20
click at [1001, 483] on div "Add" at bounding box center [1008, 483] width 24 height 13
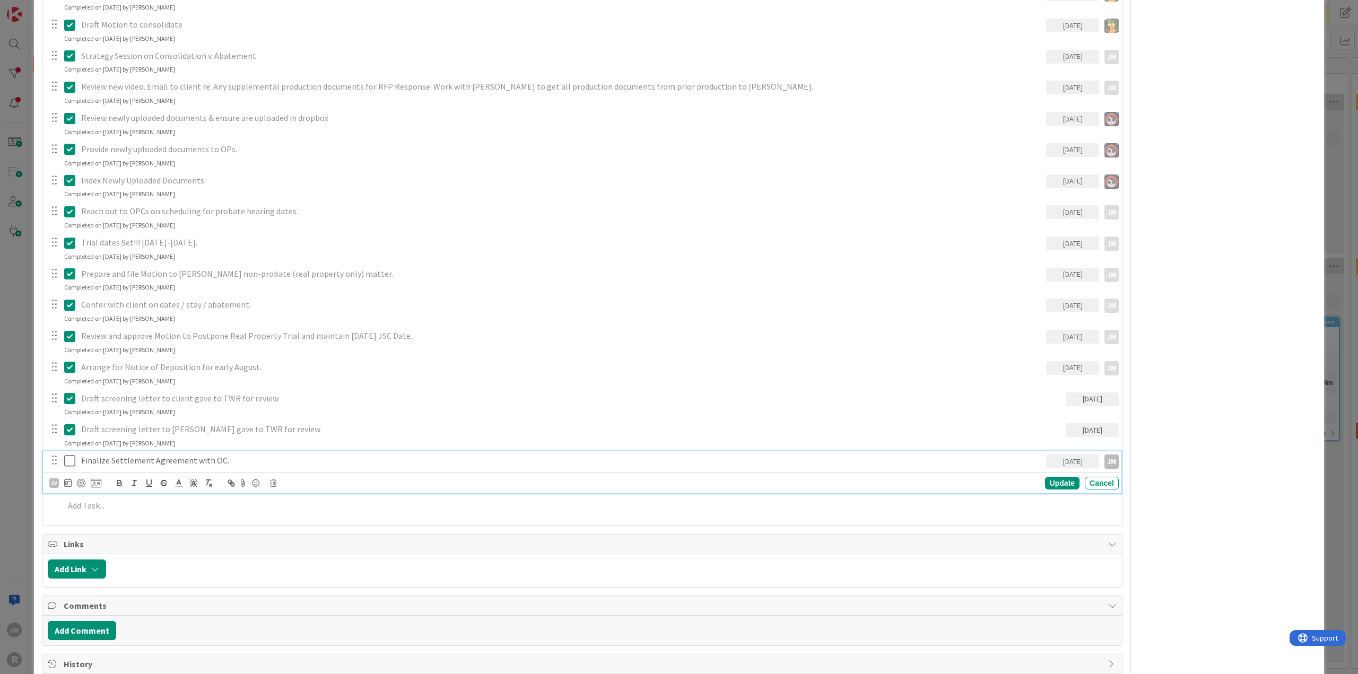
click at [161, 455] on p "Finalize Settlement Agreement with OC." at bounding box center [561, 461] width 961 height 12
click at [83, 481] on div at bounding box center [81, 483] width 8 height 8
type textarea "x"
click at [1046, 481] on div "Update" at bounding box center [1062, 483] width 34 height 13
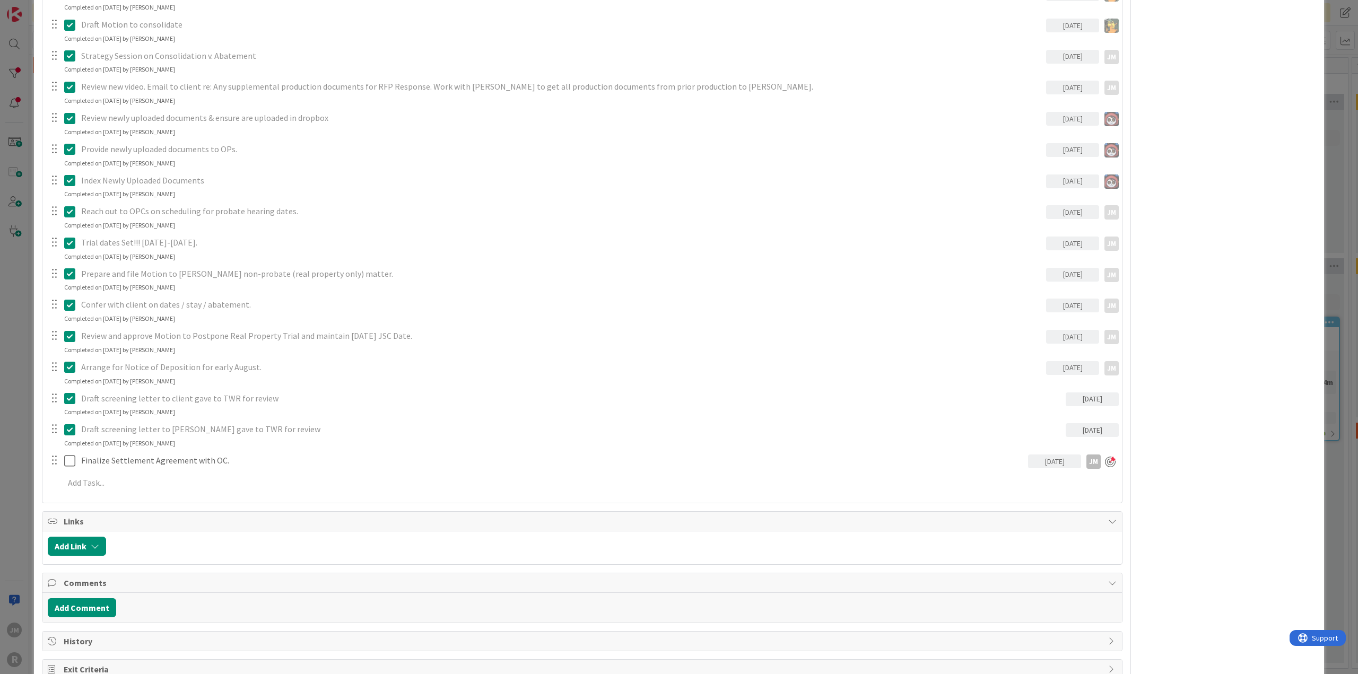
click at [21, 376] on div "ID 111 Litigation Matter Workflow (FL2) Trial Queue Title 47 / 128 [PERSON_NAME…" at bounding box center [679, 337] width 1358 height 674
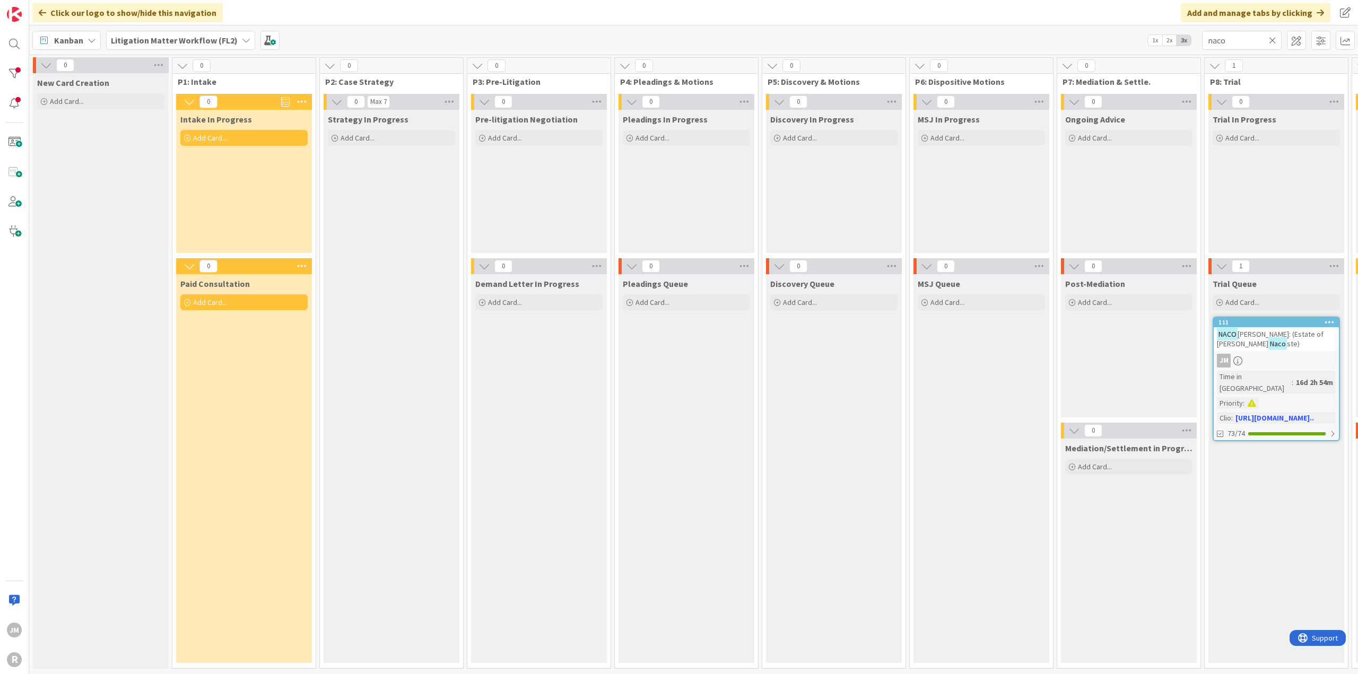
click at [91, 41] on icon at bounding box center [92, 40] width 8 height 8
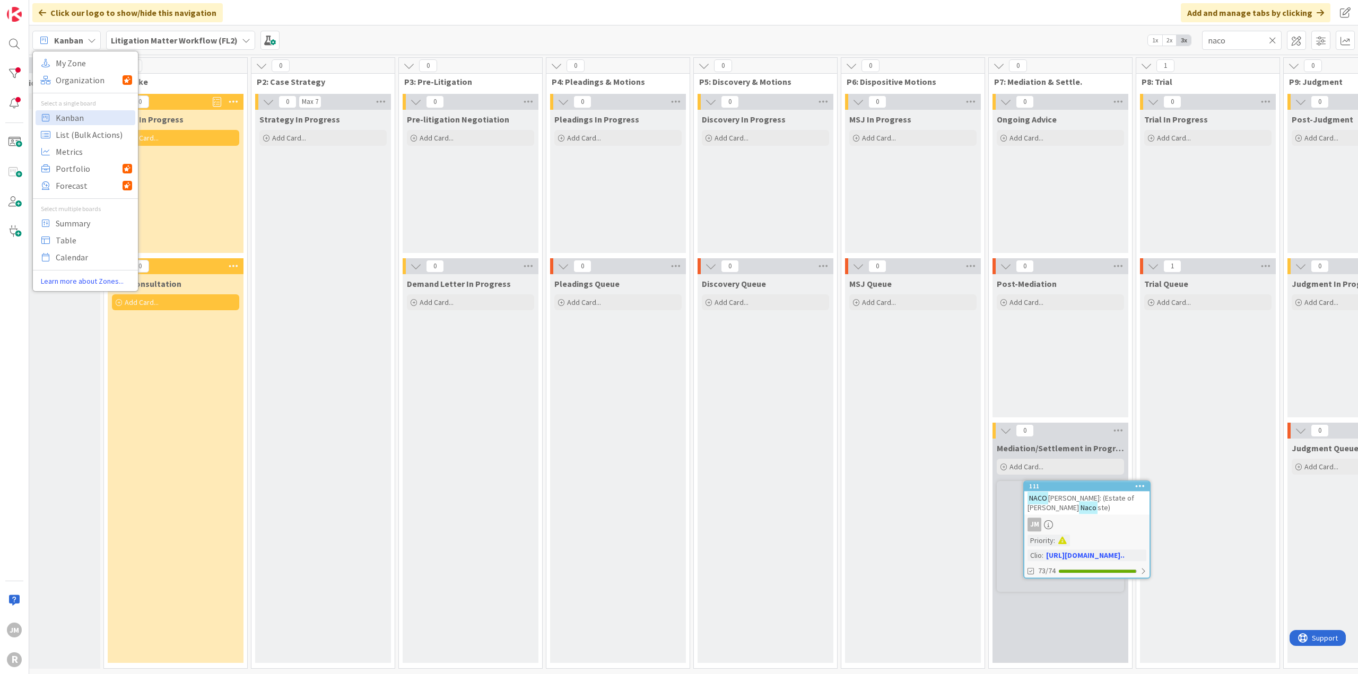
scroll to position [3, 68]
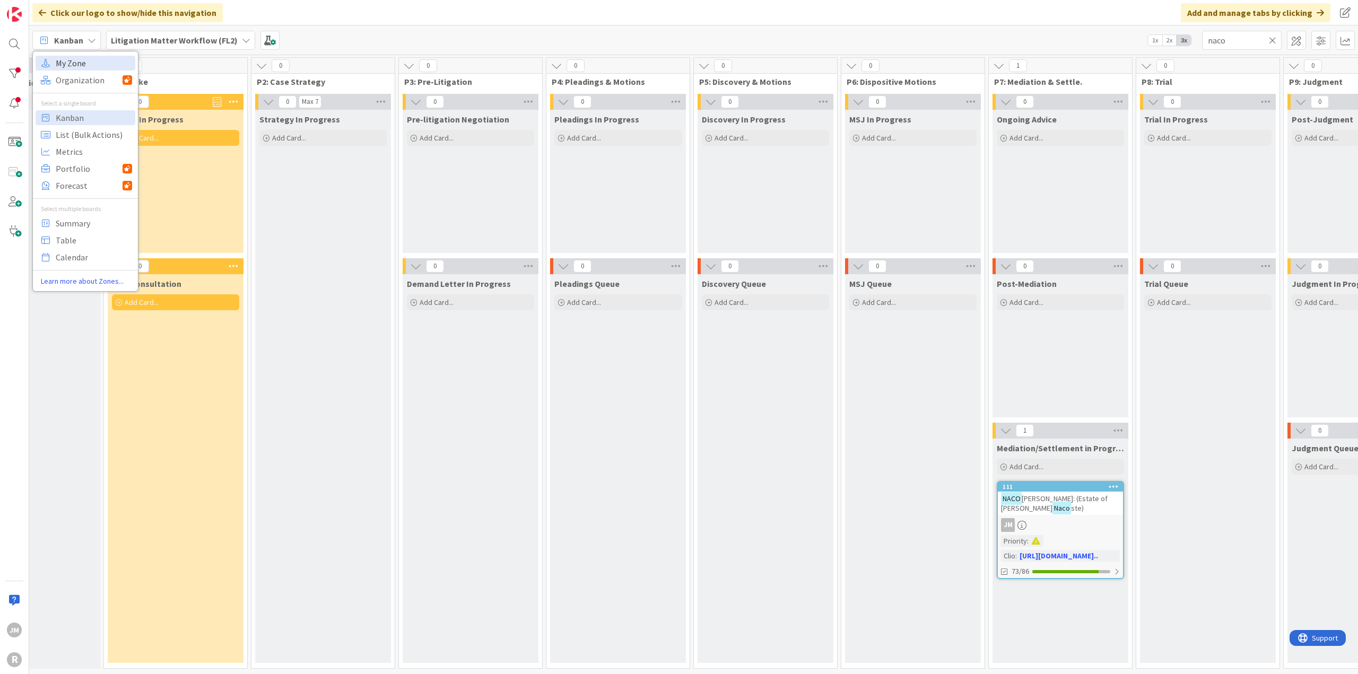
click at [92, 63] on span "My Zone" at bounding box center [94, 63] width 76 height 16
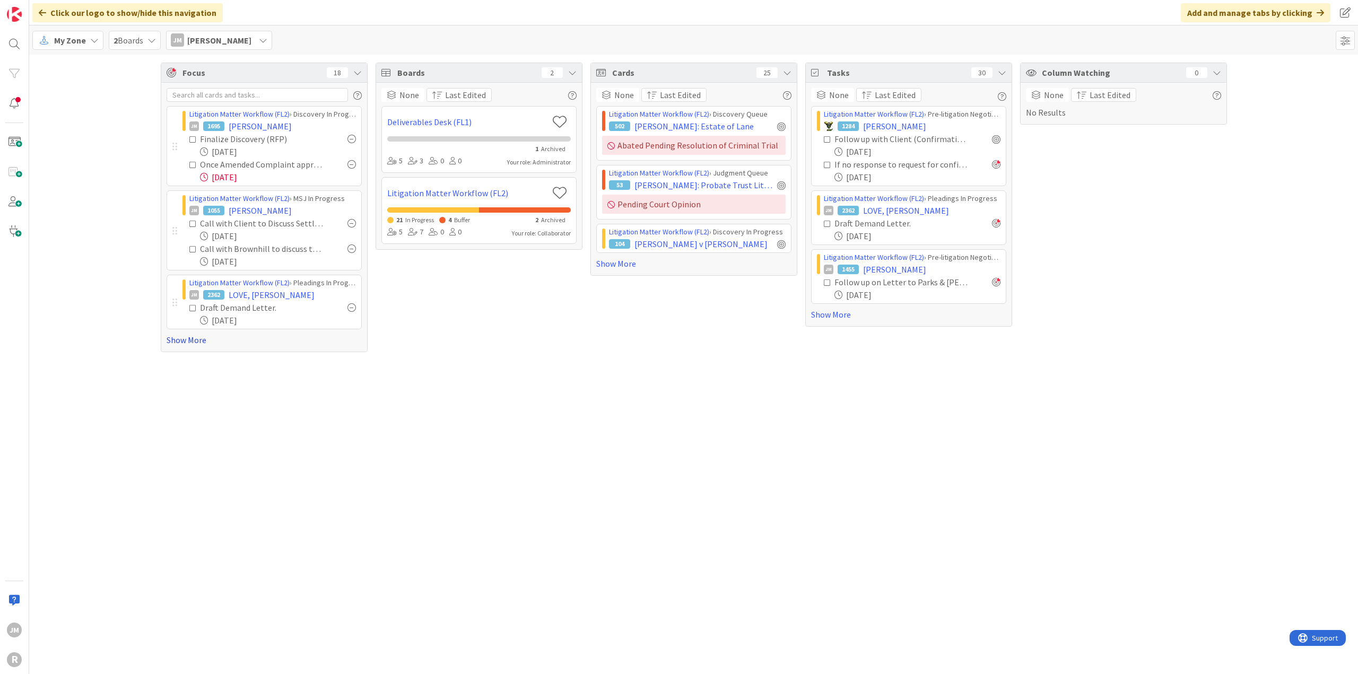
click at [181, 338] on link "Show More" at bounding box center [264, 340] width 195 height 13
